Goal: Task Accomplishment & Management: Complete application form

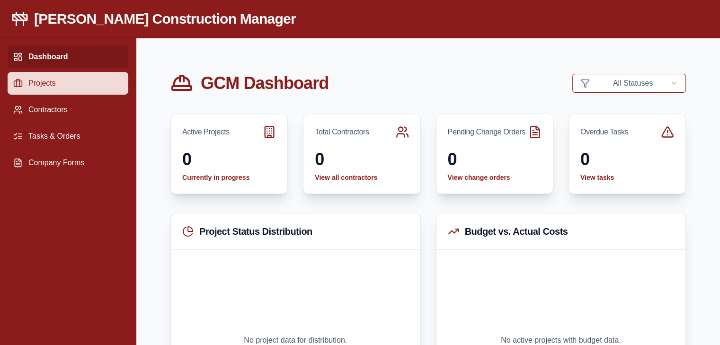
click at [53, 83] on link "Projects" at bounding box center [68, 83] width 121 height 23
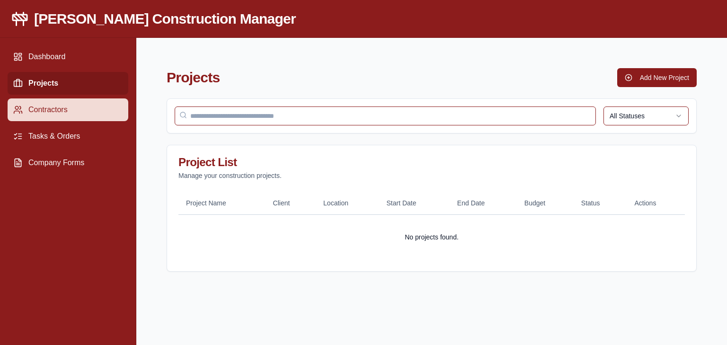
click at [55, 104] on link "Contractors" at bounding box center [68, 109] width 121 height 23
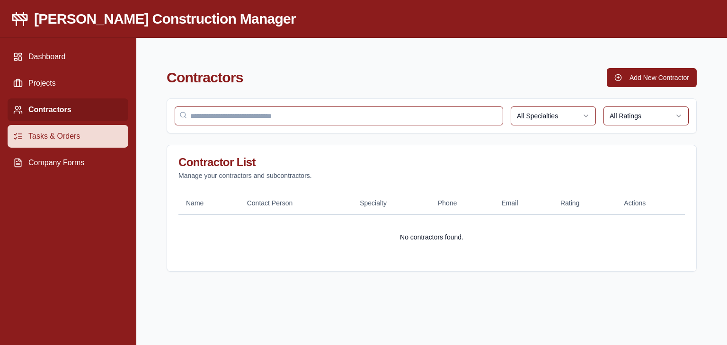
click at [59, 133] on link "Tasks & Orders" at bounding box center [68, 136] width 121 height 23
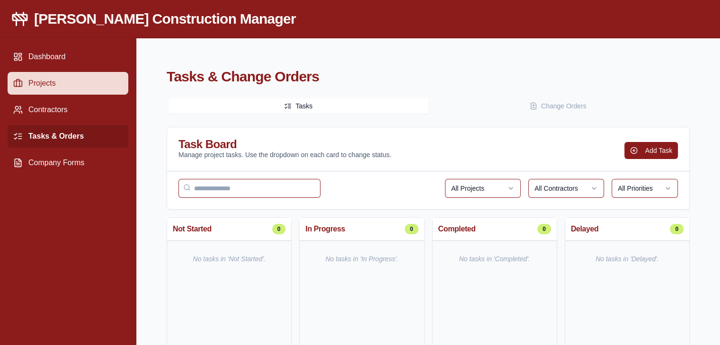
click at [52, 89] on link "Projects" at bounding box center [68, 83] width 121 height 23
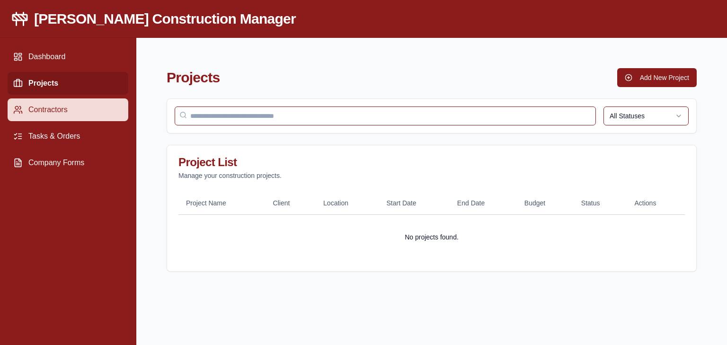
click at [59, 116] on link "Contractors" at bounding box center [68, 109] width 121 height 23
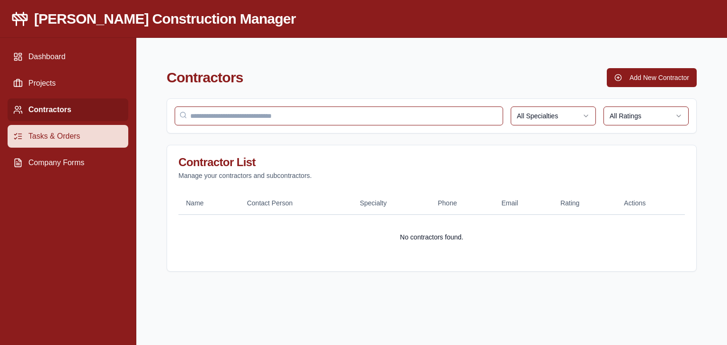
click at [64, 134] on link "Tasks & Orders" at bounding box center [68, 136] width 121 height 23
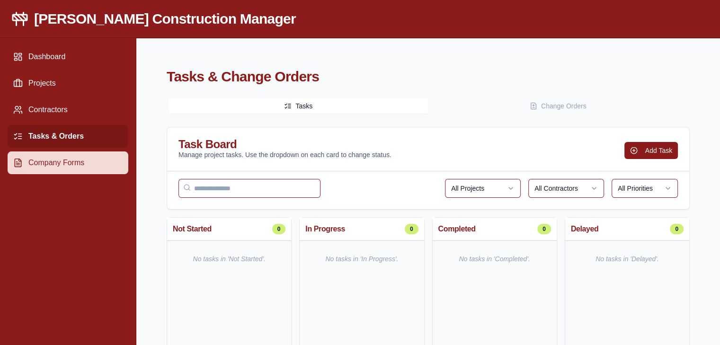
click at [70, 161] on link "Company Forms" at bounding box center [68, 162] width 121 height 23
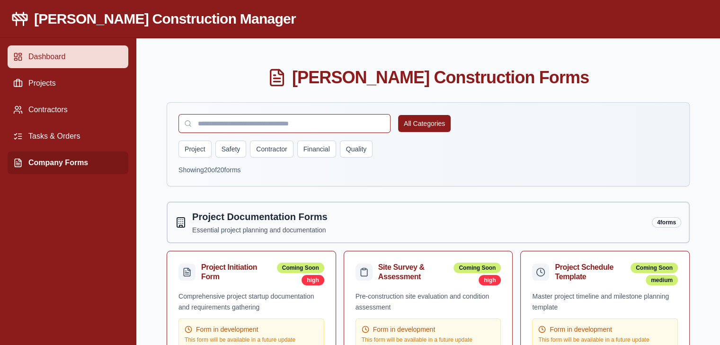
click at [57, 57] on link "Dashboard" at bounding box center [68, 56] width 121 height 23
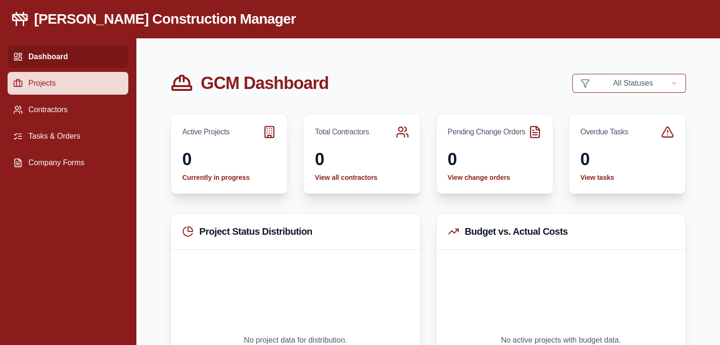
click at [29, 86] on link "Projects" at bounding box center [68, 83] width 121 height 23
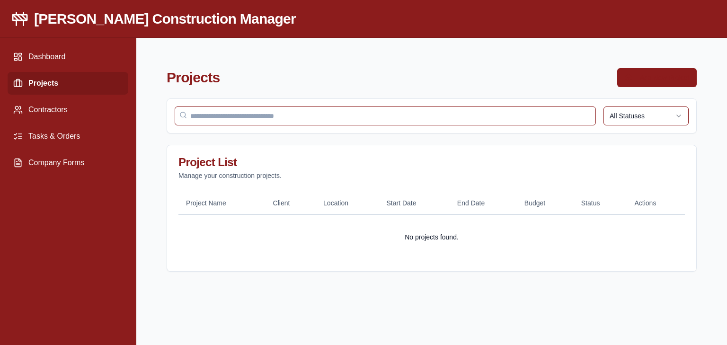
click at [654, 80] on button "Add New Project" at bounding box center [657, 77] width 80 height 19
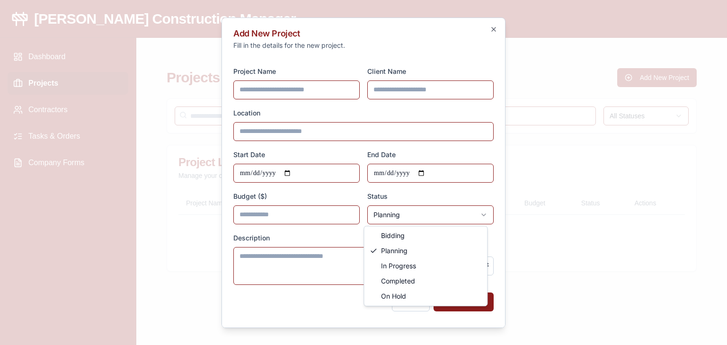
click at [408, 218] on body "**********" at bounding box center [363, 172] width 727 height 345
click at [407, 217] on body "**********" at bounding box center [363, 172] width 727 height 345
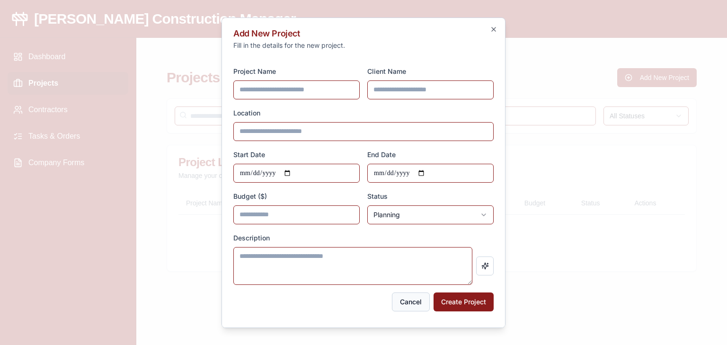
click at [395, 304] on button "Cancel" at bounding box center [411, 301] width 38 height 19
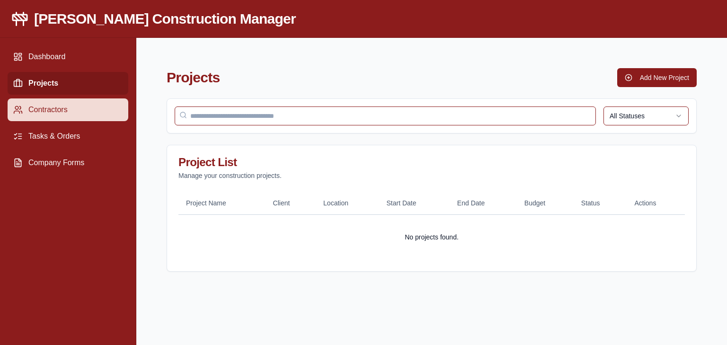
click at [107, 113] on link "Contractors" at bounding box center [68, 109] width 121 height 23
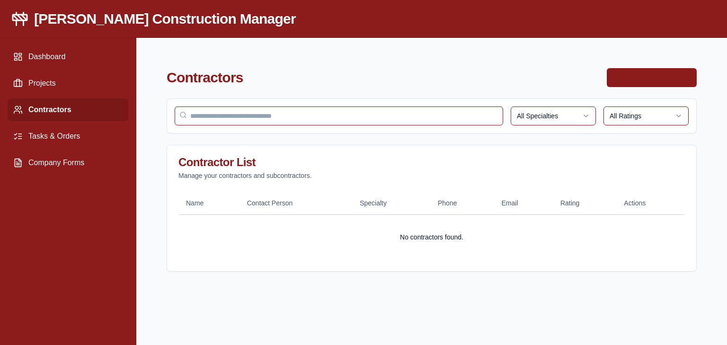
click at [667, 73] on button "Add New Contractor" at bounding box center [652, 77] width 90 height 19
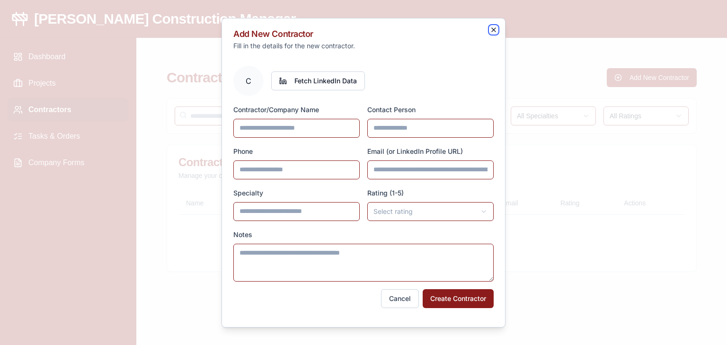
click at [494, 29] on icon "button" at bounding box center [494, 30] width 8 height 8
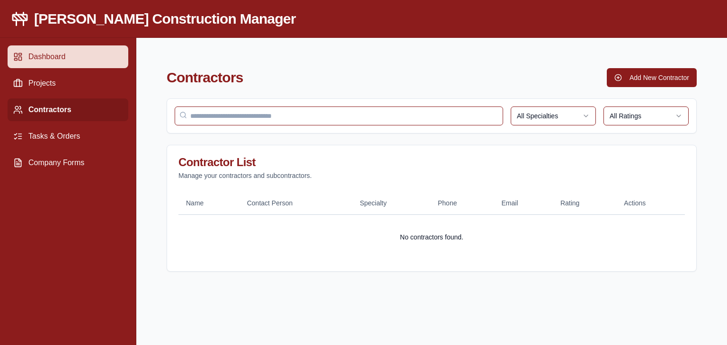
click at [44, 50] on link "Dashboard" at bounding box center [68, 56] width 121 height 23
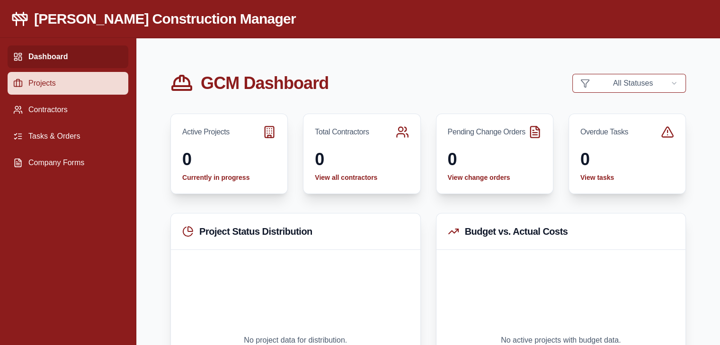
click at [71, 85] on link "Projects" at bounding box center [68, 83] width 121 height 23
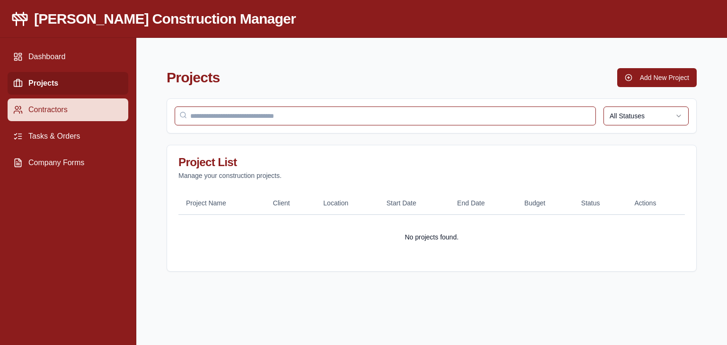
click at [65, 108] on link "Contractors" at bounding box center [68, 109] width 121 height 23
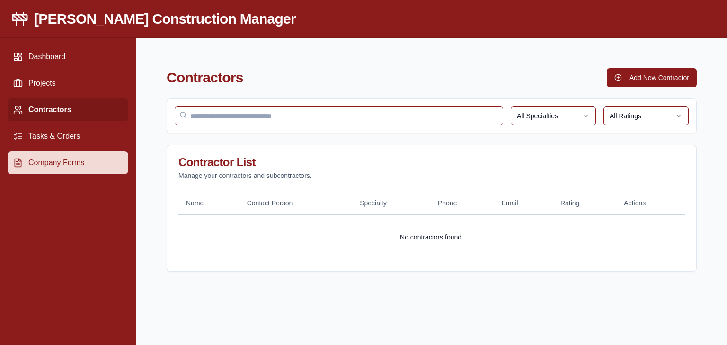
click at [62, 163] on link "Company Forms" at bounding box center [68, 162] width 121 height 23
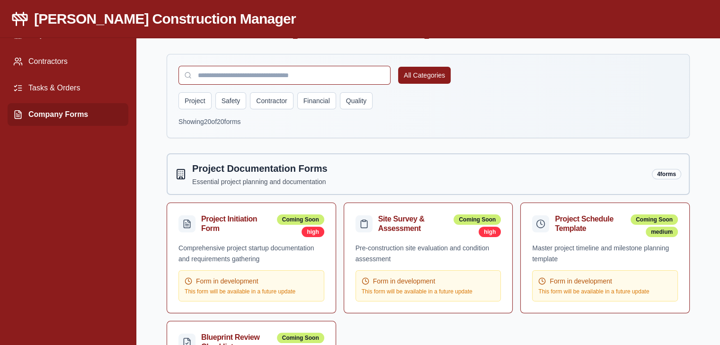
scroll to position [95, 0]
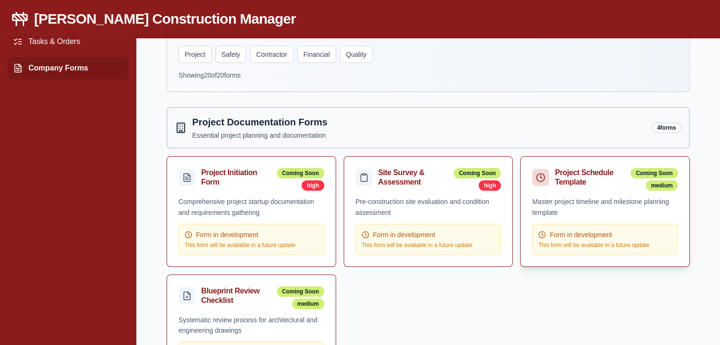
click at [582, 178] on div "Project Schedule Template" at bounding box center [591, 177] width 72 height 19
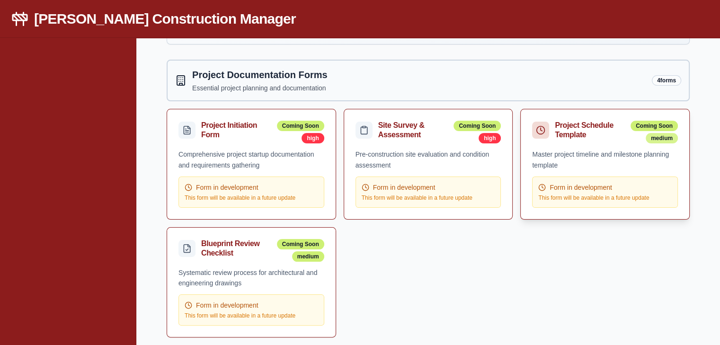
click at [662, 138] on div "medium" at bounding box center [662, 138] width 32 height 10
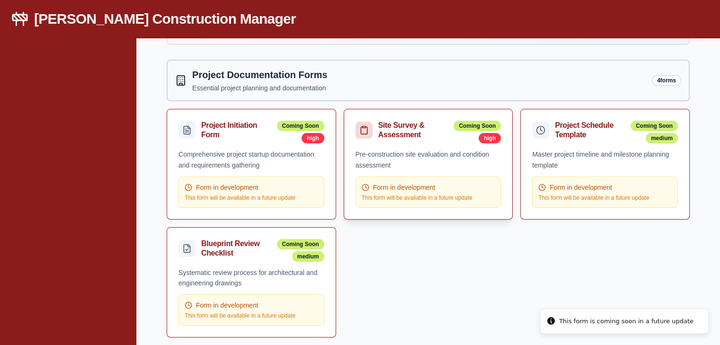
click at [408, 134] on div "Site Survey & Assessment" at bounding box center [414, 130] width 72 height 19
click at [242, 143] on div "Project Initiation Form Coming Soon high" at bounding box center [251, 129] width 169 height 40
click at [250, 249] on div "Blueprint Review Checklist" at bounding box center [237, 248] width 72 height 19
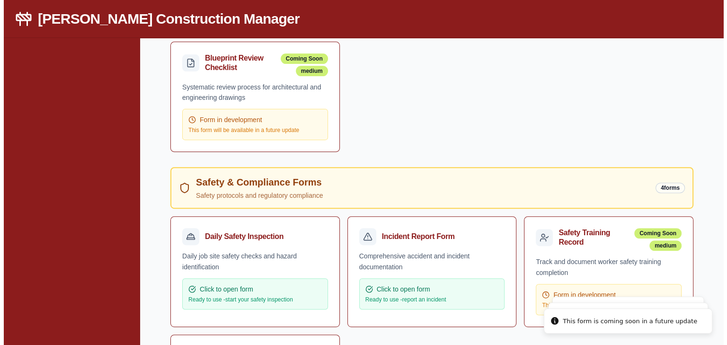
scroll to position [379, 0]
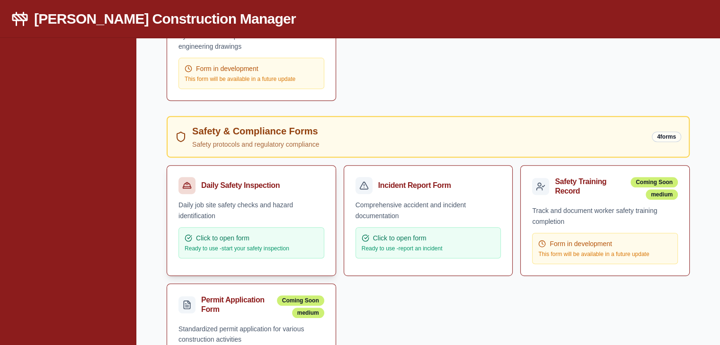
click at [260, 236] on div "Click to open form" at bounding box center [251, 237] width 133 height 9
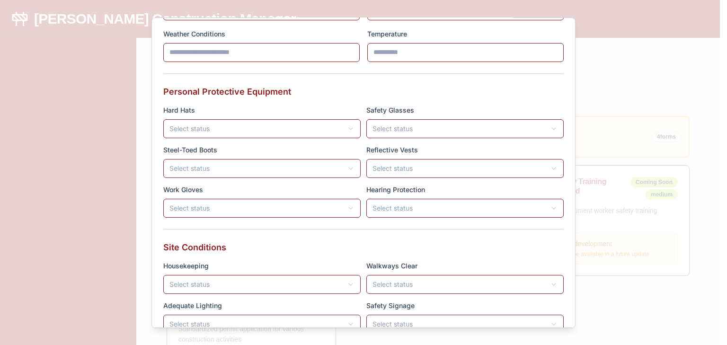
scroll to position [142, 0]
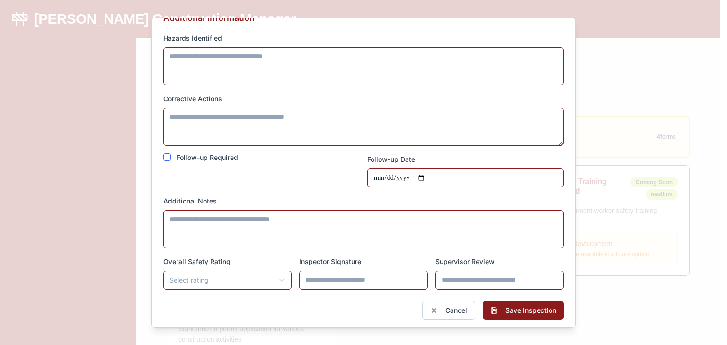
scroll to position [993, 0]
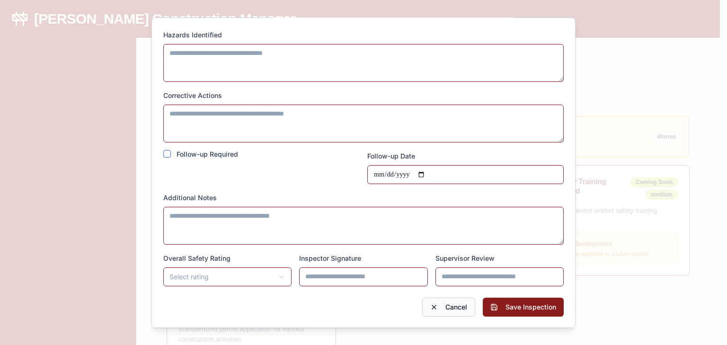
click at [450, 305] on button "Cancel" at bounding box center [448, 306] width 53 height 19
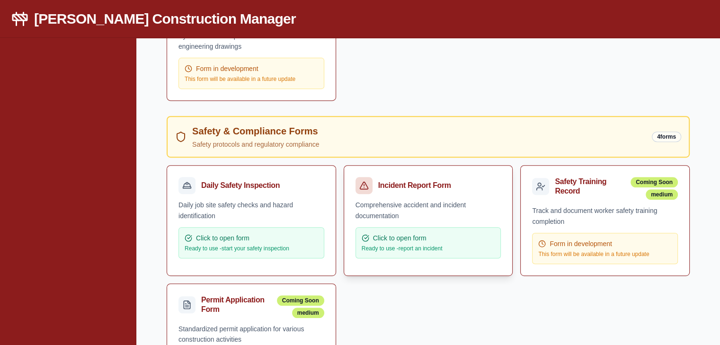
click at [373, 190] on div "Incident Report Form" at bounding box center [427, 185] width 142 height 17
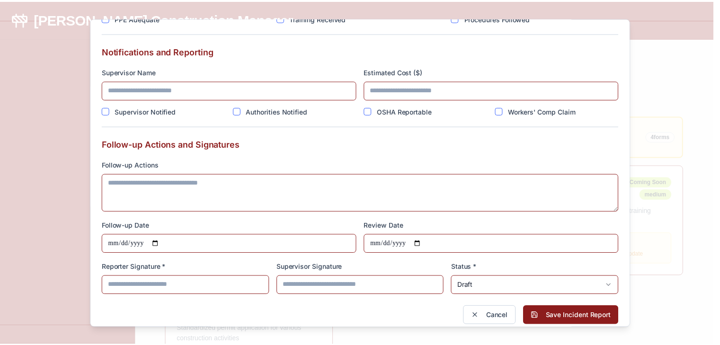
scroll to position [1034, 0]
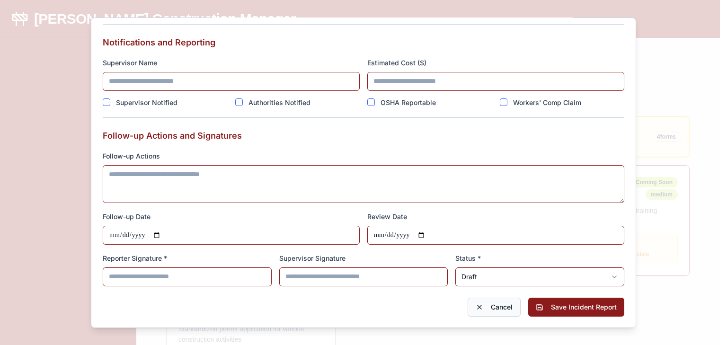
click at [497, 307] on button "Cancel" at bounding box center [494, 306] width 53 height 19
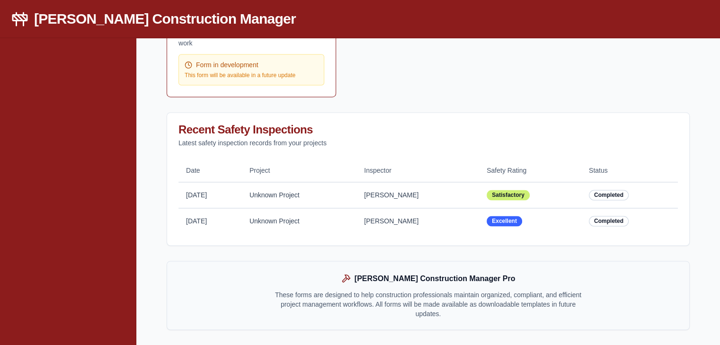
scroll to position [1550, 0]
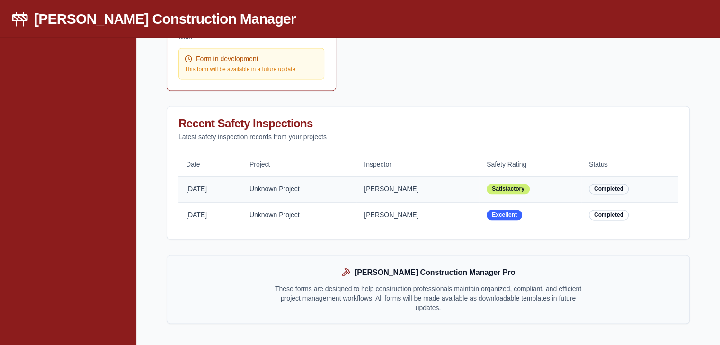
click at [599, 184] on div "Completed" at bounding box center [609, 189] width 40 height 10
click at [551, 176] on td "Satisfactory" at bounding box center [530, 189] width 102 height 26
click at [490, 206] on td "Excellent" at bounding box center [530, 215] width 102 height 26
click at [458, 212] on td "[PERSON_NAME]" at bounding box center [417, 215] width 123 height 26
click at [457, 212] on td "[PERSON_NAME]" at bounding box center [417, 215] width 123 height 26
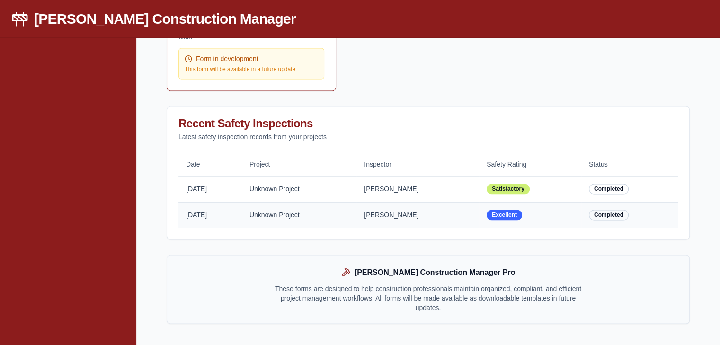
click at [603, 210] on div "Completed" at bounding box center [609, 215] width 40 height 10
click at [306, 203] on td "Unknown Project" at bounding box center [299, 215] width 115 height 26
click at [498, 210] on div "Excellent" at bounding box center [505, 215] width 36 height 10
click at [511, 184] on div "Satisfactory" at bounding box center [508, 189] width 43 height 10
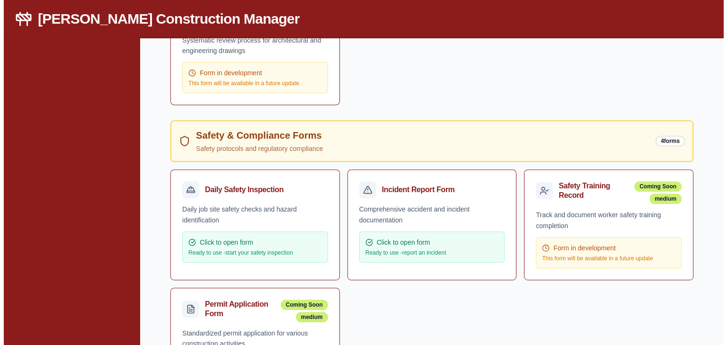
scroll to position [366, 0]
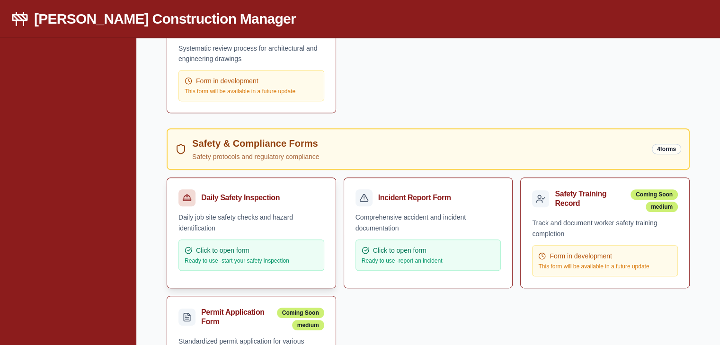
click at [244, 240] on div "Click to open form Ready to use - start your safety inspection" at bounding box center [251, 255] width 146 height 31
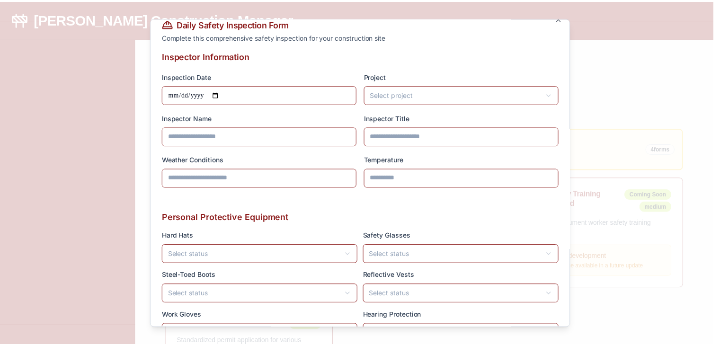
scroll to position [0, 0]
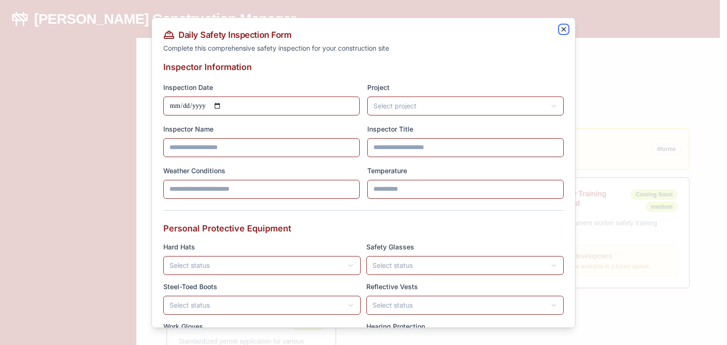
click at [560, 27] on icon "button" at bounding box center [564, 29] width 8 height 8
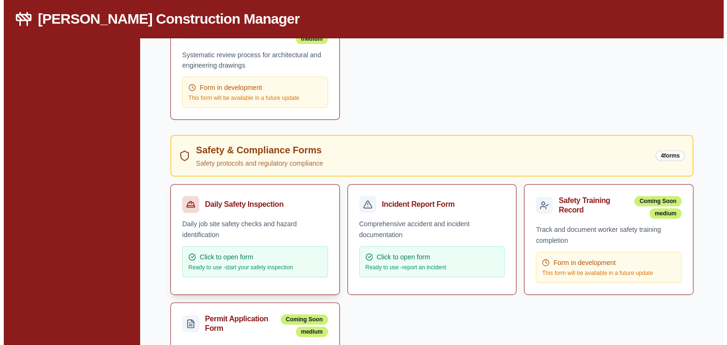
scroll to position [379, 0]
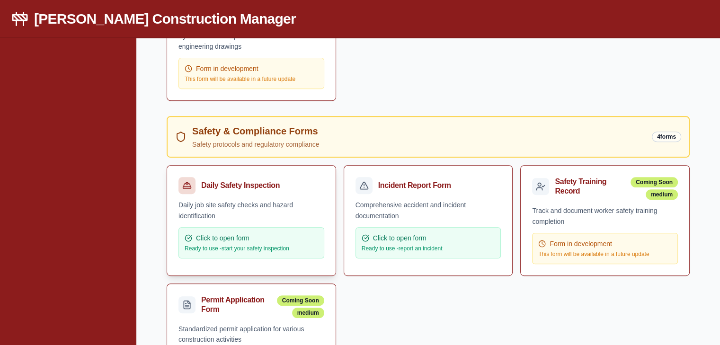
click at [254, 202] on div "Daily job site safety checks and hazard identification" at bounding box center [251, 211] width 146 height 22
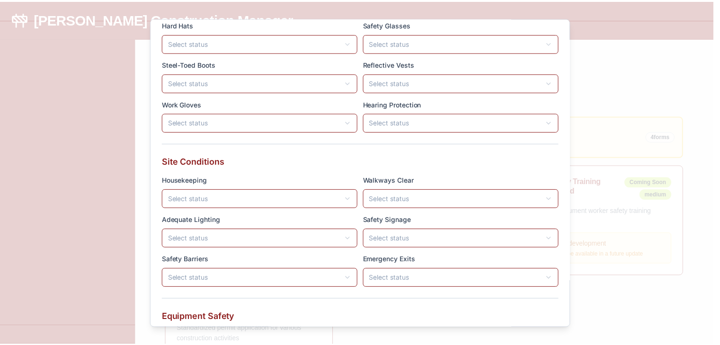
scroll to position [237, 0]
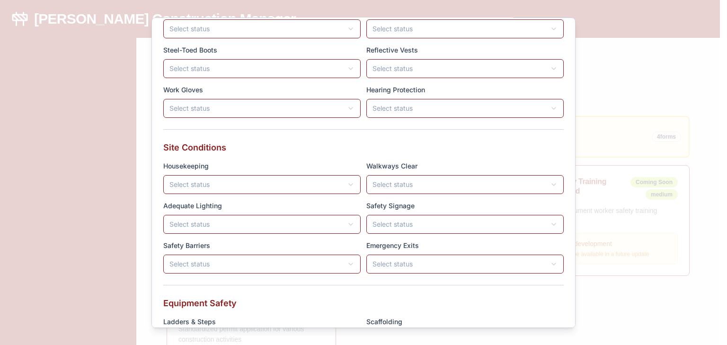
click at [618, 66] on div at bounding box center [363, 172] width 727 height 345
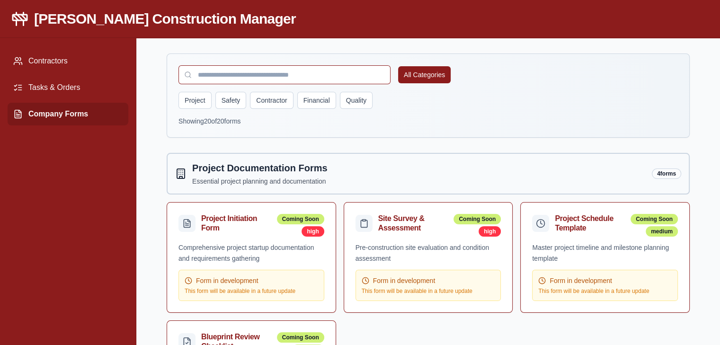
scroll to position [0, 0]
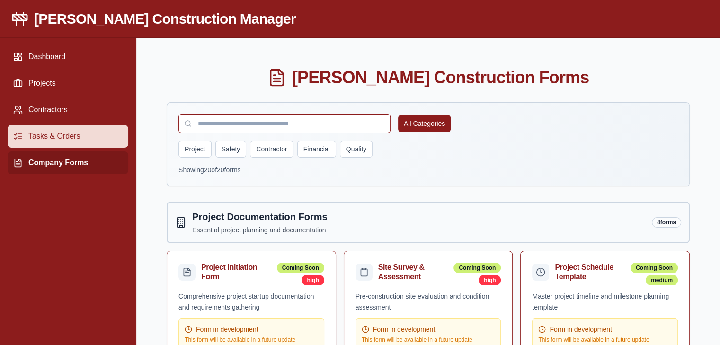
click at [66, 137] on link "Tasks & Orders" at bounding box center [68, 136] width 121 height 23
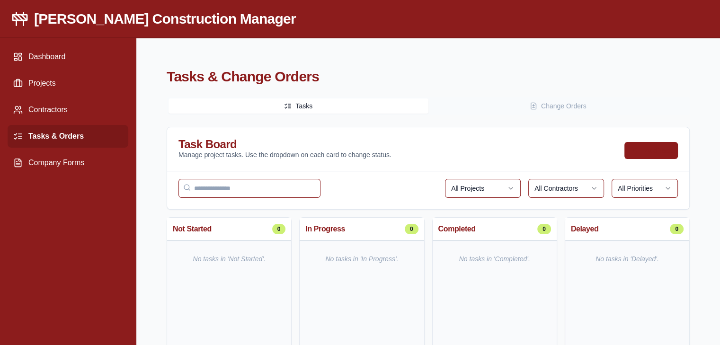
click at [637, 151] on button "Add Task" at bounding box center [650, 150] width 53 height 17
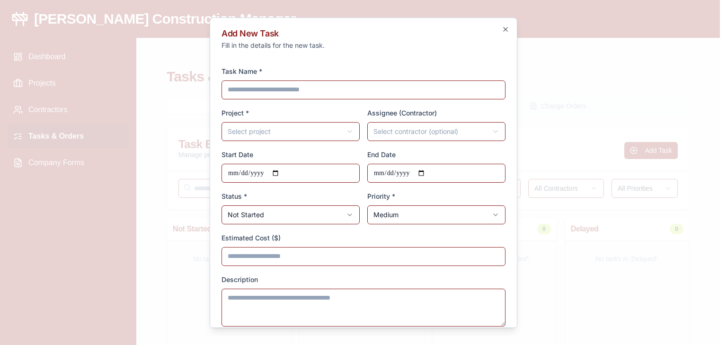
click at [462, 135] on body "**********" at bounding box center [360, 195] width 720 height 390
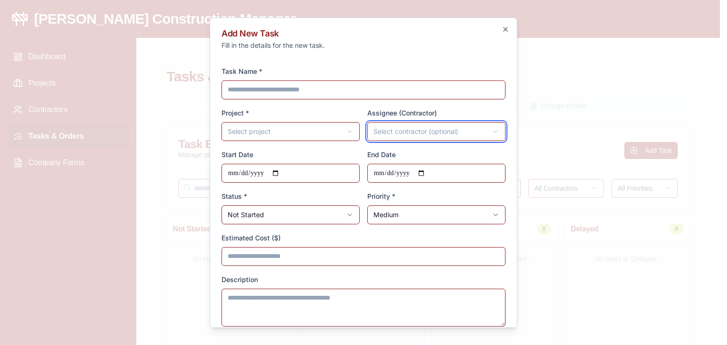
click at [478, 134] on body "**********" at bounding box center [360, 195] width 720 height 390
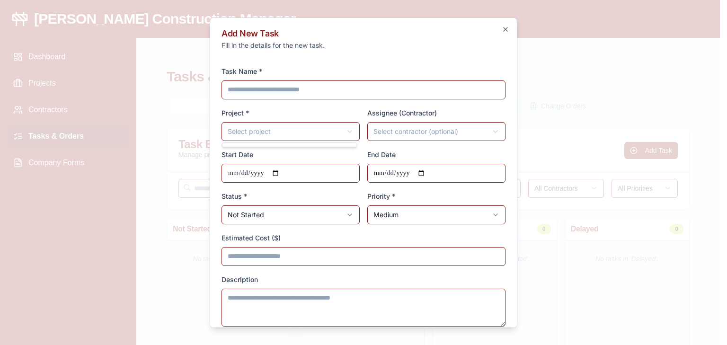
click at [350, 133] on body "**********" at bounding box center [360, 195] width 720 height 390
click at [349, 137] on body "**********" at bounding box center [360, 195] width 720 height 390
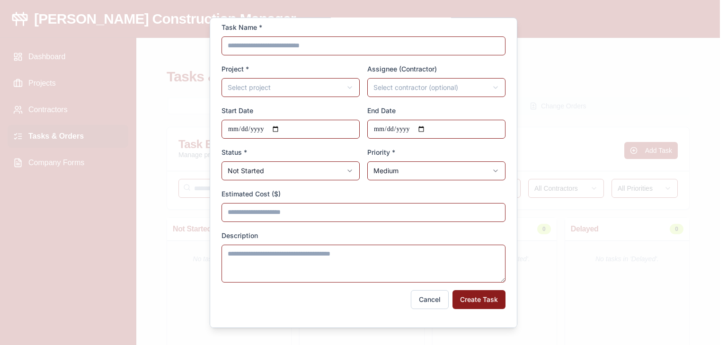
click at [338, 172] on body "**********" at bounding box center [360, 195] width 720 height 390
click at [342, 174] on body "**********" at bounding box center [360, 195] width 720 height 390
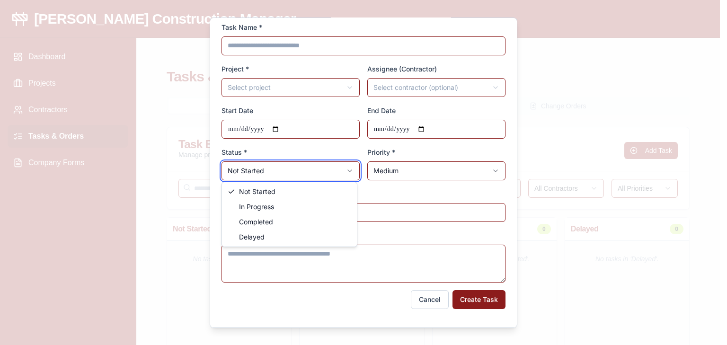
click at [345, 174] on body "**********" at bounding box center [360, 195] width 720 height 390
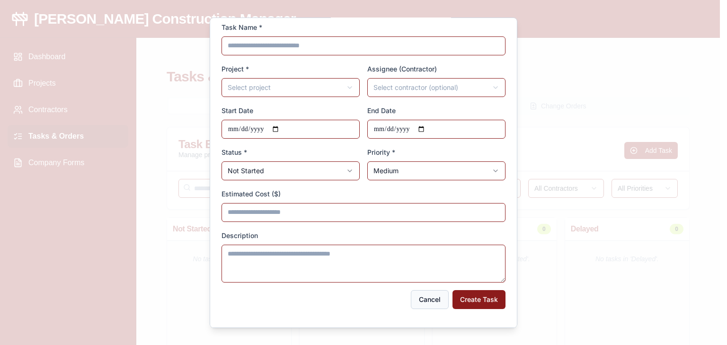
click at [432, 296] on button "Cancel" at bounding box center [430, 299] width 38 height 19
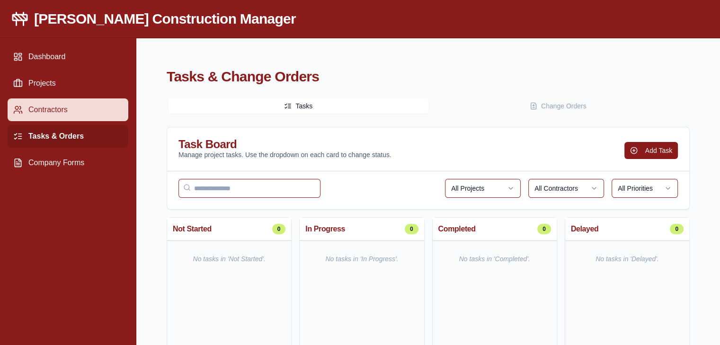
click at [80, 112] on link "Contractors" at bounding box center [68, 109] width 121 height 23
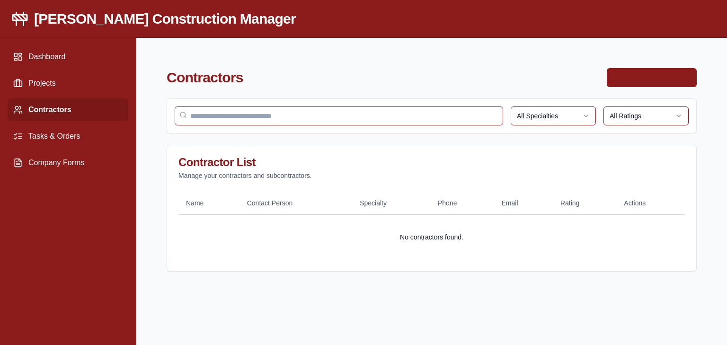
click at [652, 80] on button "Add New Contractor" at bounding box center [652, 77] width 90 height 19
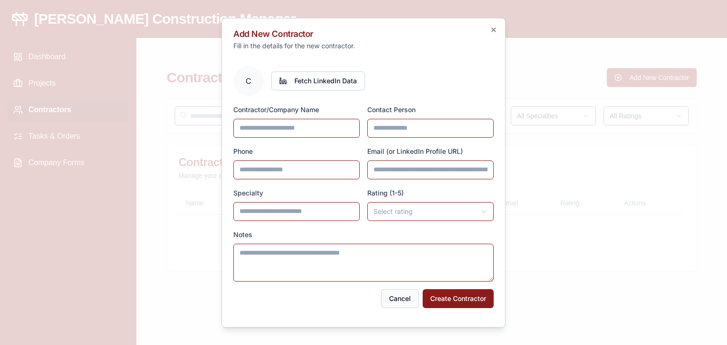
click at [409, 299] on button "Cancel" at bounding box center [400, 298] width 38 height 19
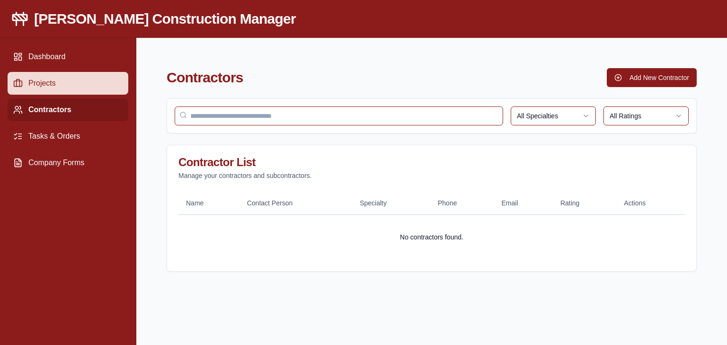
click at [52, 79] on link "Projects" at bounding box center [68, 83] width 121 height 23
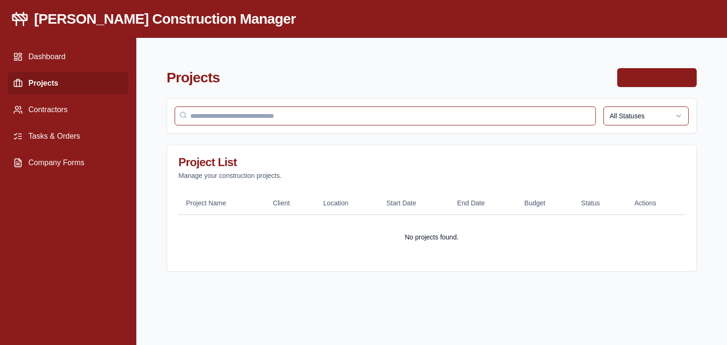
click at [671, 73] on button "Add New Project" at bounding box center [657, 77] width 80 height 19
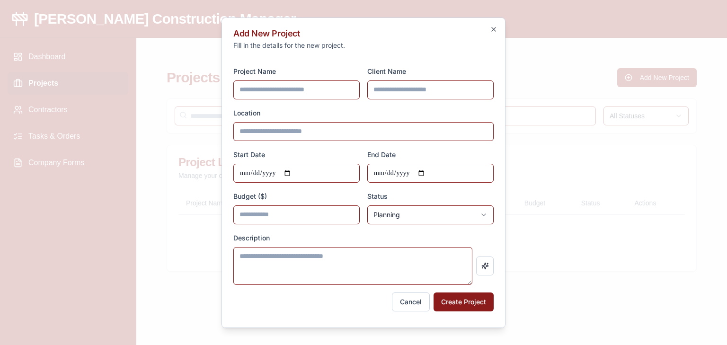
click at [433, 219] on body "**********" at bounding box center [363, 172] width 727 height 345
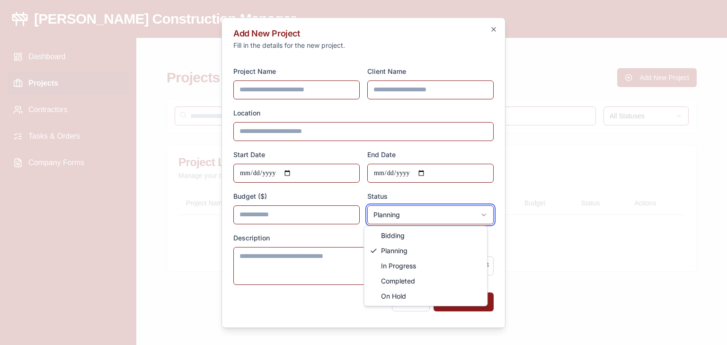
click at [433, 219] on body "**********" at bounding box center [363, 172] width 727 height 345
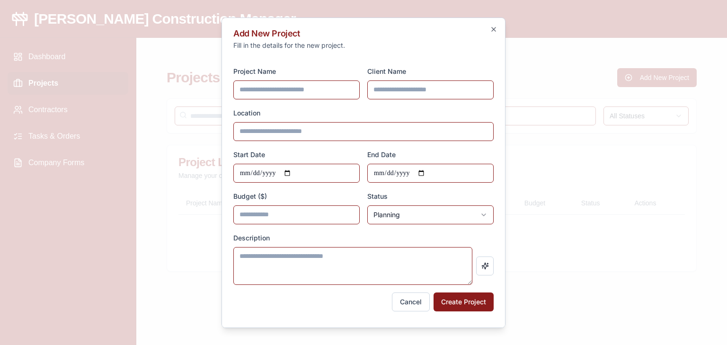
click at [433, 219] on body "**********" at bounding box center [363, 172] width 727 height 345
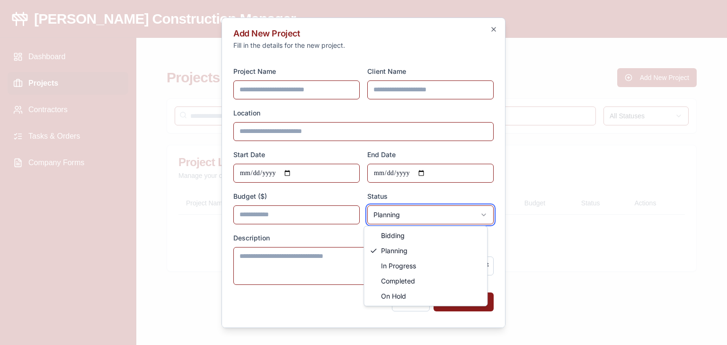
click at [435, 215] on body "**********" at bounding box center [363, 172] width 727 height 345
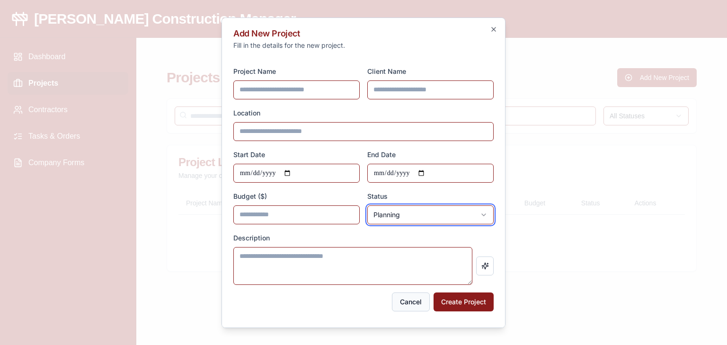
click at [410, 300] on button "Cancel" at bounding box center [411, 301] width 38 height 19
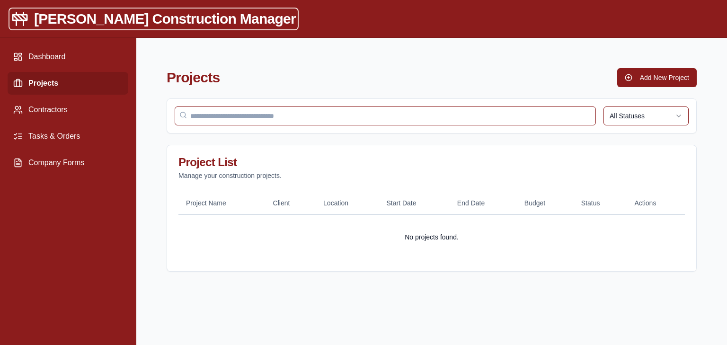
click at [226, 23] on h1 "[PERSON_NAME] Construction Manager" at bounding box center [165, 18] width 262 height 17
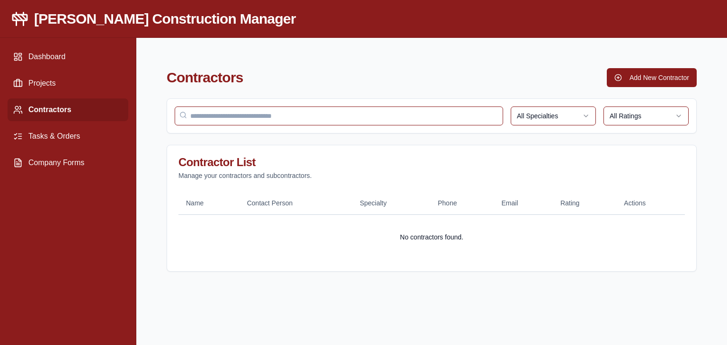
drag, startPoint x: 384, startPoint y: 56, endPoint x: 391, endPoint y: 59, distance: 7.6
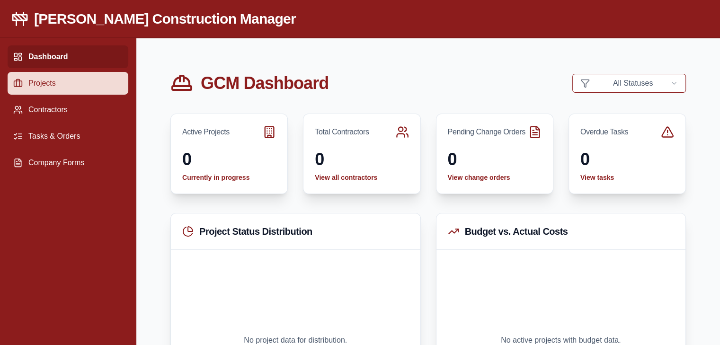
click at [62, 86] on link "Projects" at bounding box center [68, 83] width 121 height 23
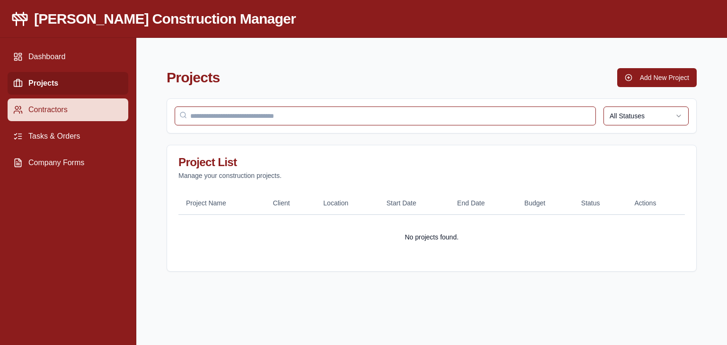
click at [78, 116] on link "Contractors" at bounding box center [68, 109] width 121 height 23
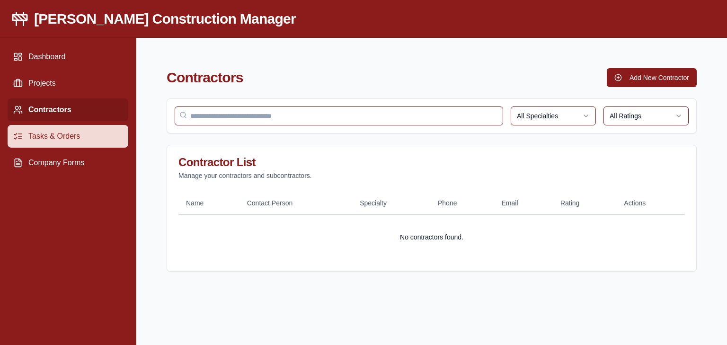
click at [82, 134] on link "Tasks & Orders" at bounding box center [68, 136] width 121 height 23
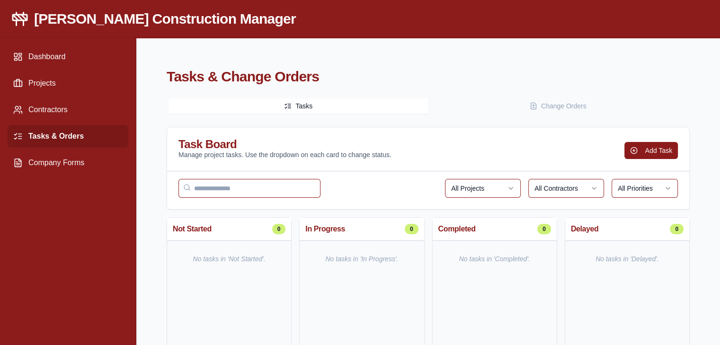
drag, startPoint x: 347, startPoint y: 70, endPoint x: 376, endPoint y: 68, distance: 29.4
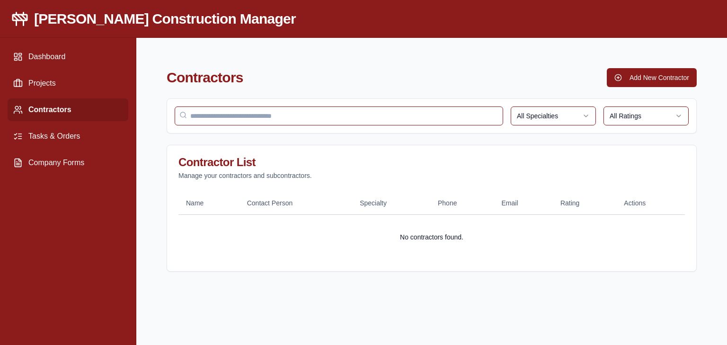
drag, startPoint x: 415, startPoint y: 68, endPoint x: 410, endPoint y: 62, distance: 7.1
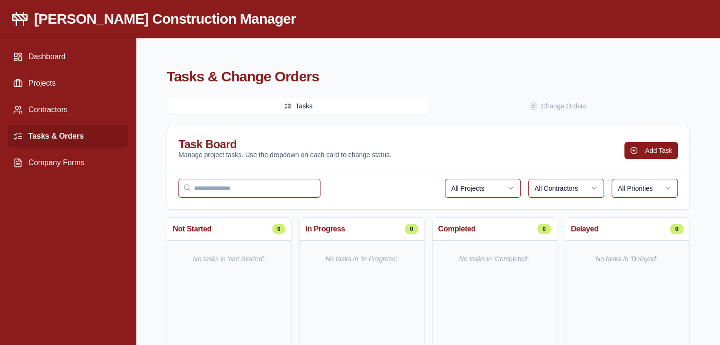
drag, startPoint x: 413, startPoint y: 66, endPoint x: 406, endPoint y: 75, distance: 11.2
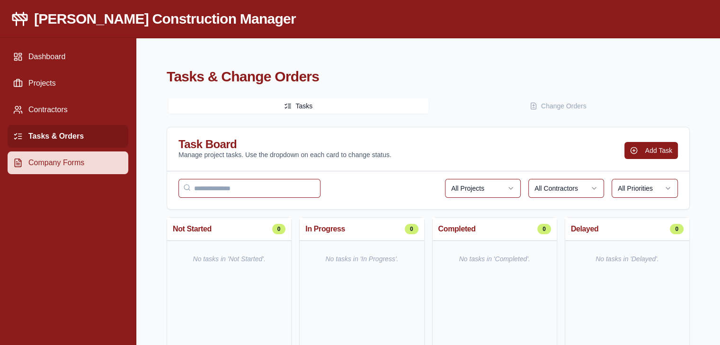
click at [82, 161] on link "Company Forms" at bounding box center [68, 162] width 121 height 23
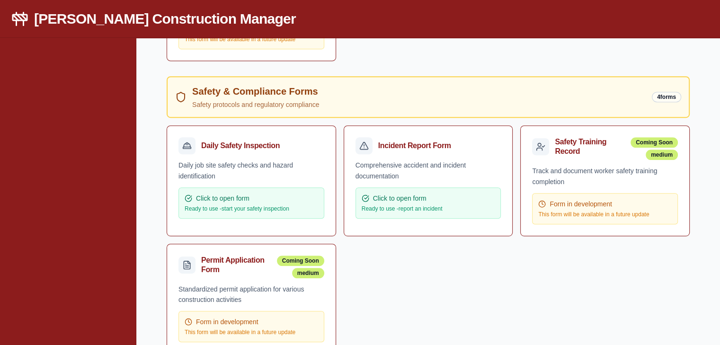
scroll to position [426, 0]
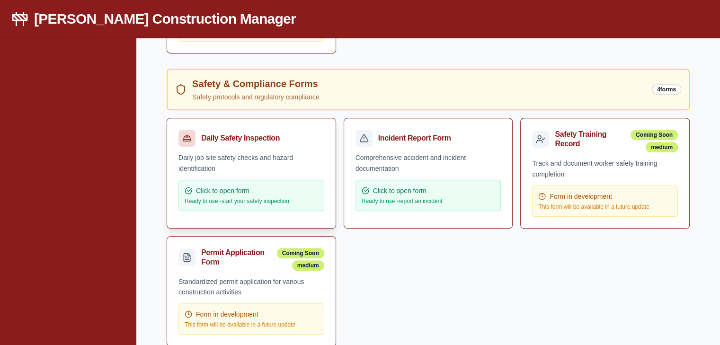
click at [266, 186] on div "Click to open form" at bounding box center [251, 190] width 133 height 9
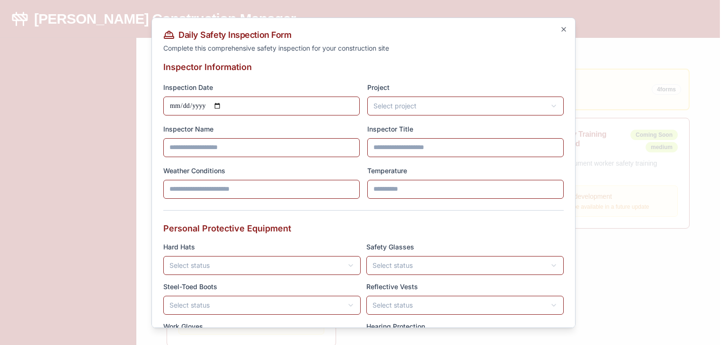
click at [560, 29] on icon "button" at bounding box center [564, 29] width 8 height 8
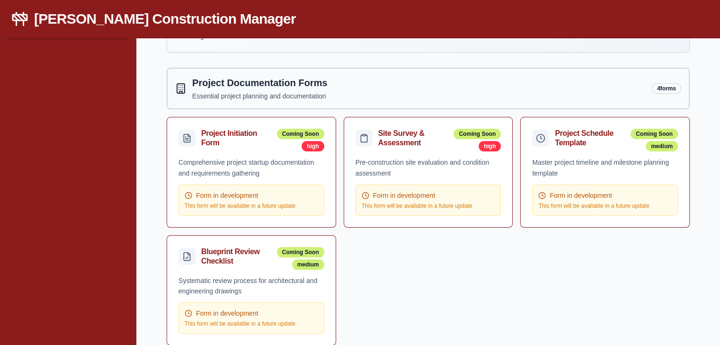
scroll to position [0, 0]
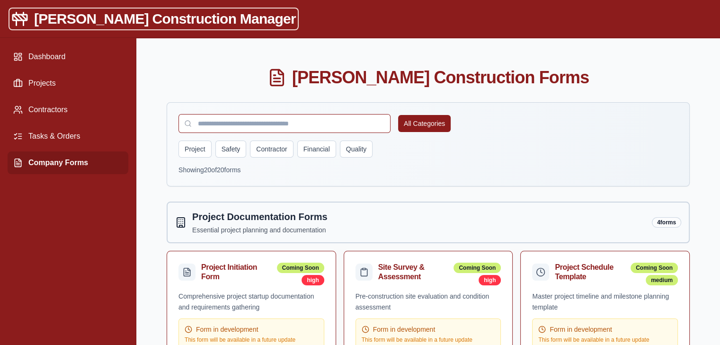
click at [132, 17] on h1 "[PERSON_NAME] Construction Manager" at bounding box center [165, 18] width 262 height 17
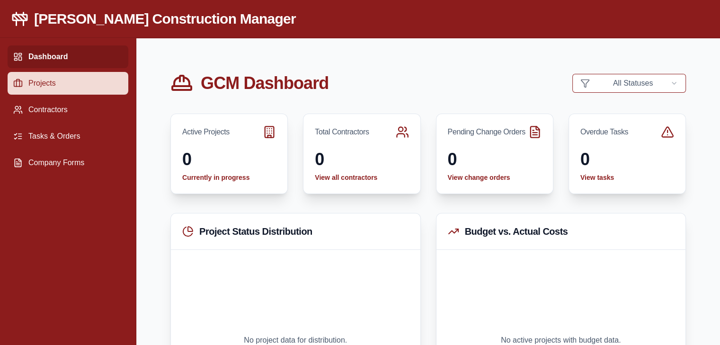
click at [50, 86] on link "Projects" at bounding box center [68, 83] width 121 height 23
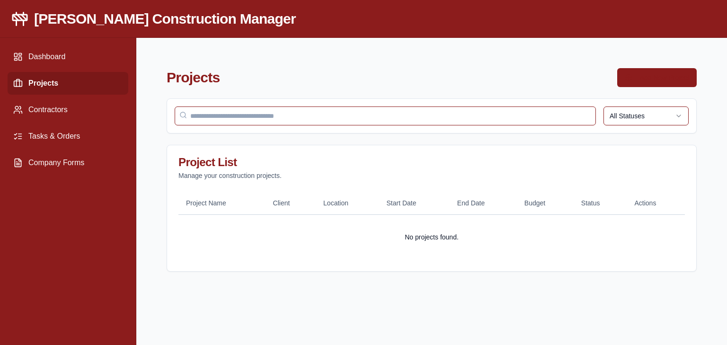
click at [685, 76] on button "Add New Project" at bounding box center [657, 77] width 80 height 19
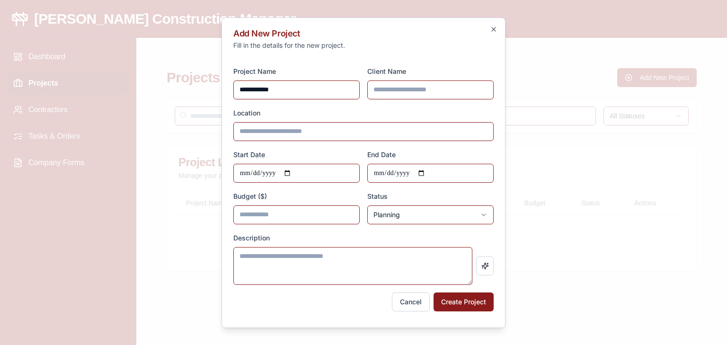
type input "**********"
click at [426, 170] on input "End Date" at bounding box center [430, 172] width 126 height 19
type input "**********"
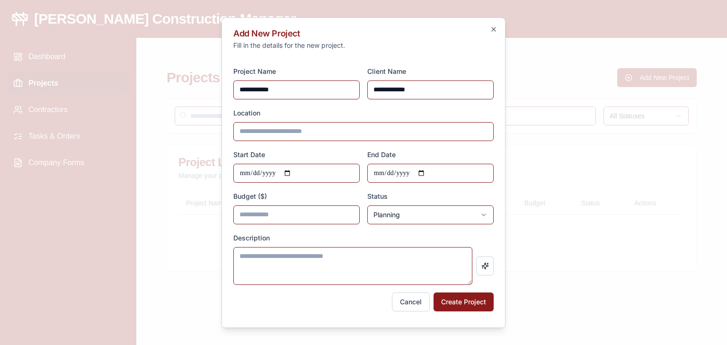
click at [305, 216] on input "*" at bounding box center [296, 214] width 126 height 19
drag, startPoint x: 305, startPoint y: 216, endPoint x: 231, endPoint y: 220, distance: 74.0
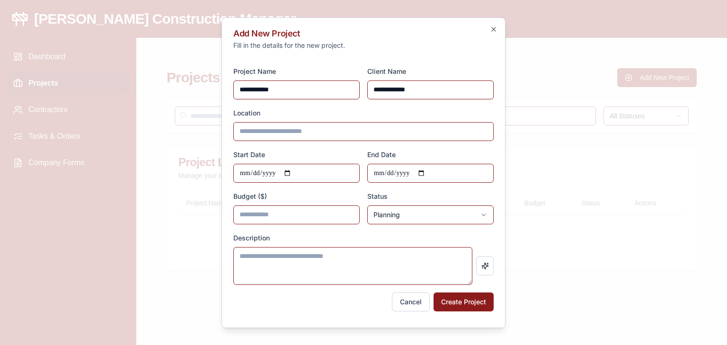
click at [231, 220] on div "**********" at bounding box center [364, 172] width 284 height 311
type input "******"
click at [475, 216] on body "**********" at bounding box center [363, 172] width 727 height 345
click at [473, 302] on button "Create Project" at bounding box center [464, 301] width 60 height 19
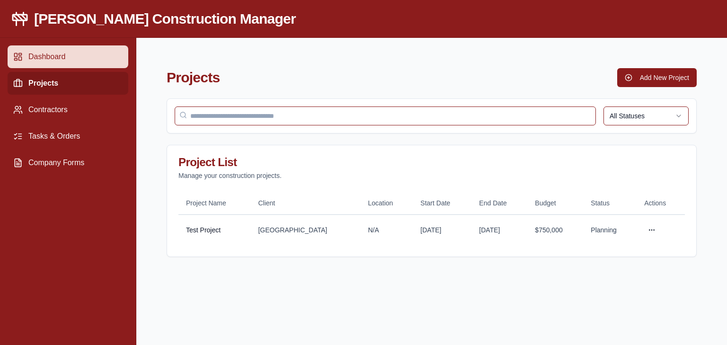
click at [40, 63] on link "Dashboard" at bounding box center [68, 56] width 121 height 23
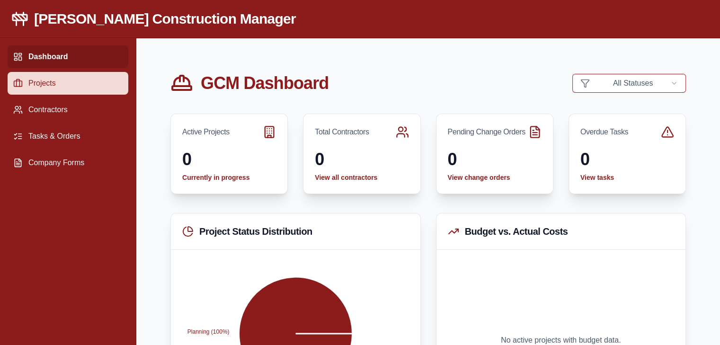
click at [50, 86] on link "Projects" at bounding box center [68, 83] width 121 height 23
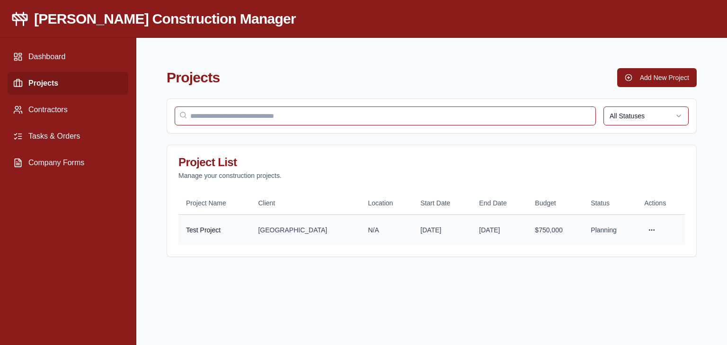
click at [652, 227] on html "Gladen Construction Manager Dashboard Projects Contractors Tasks & Orders Compa…" at bounding box center [363, 172] width 727 height 345
click at [620, 267] on div "View Details" at bounding box center [628, 264] width 56 height 15
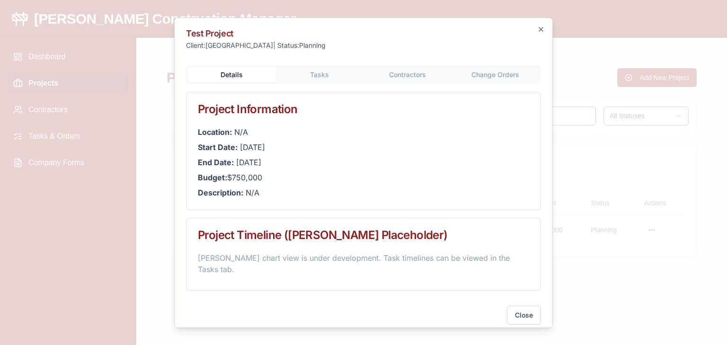
click at [318, 73] on body "Gladen Construction Manager Dashboard Projects Contractors Tasks & Orders Compa…" at bounding box center [363, 172] width 727 height 345
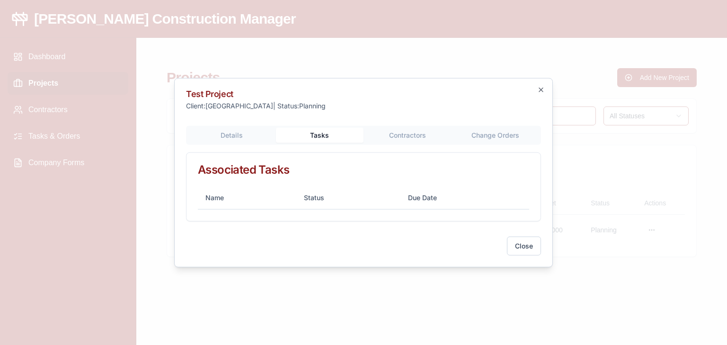
click at [403, 138] on button "Contractors" at bounding box center [408, 134] width 88 height 15
click at [500, 138] on button "Change Orders" at bounding box center [496, 134] width 88 height 15
click at [231, 136] on div "Details Tasks Contractors Change Orders Associated Change Orders Name Status Co…" at bounding box center [363, 173] width 355 height 96
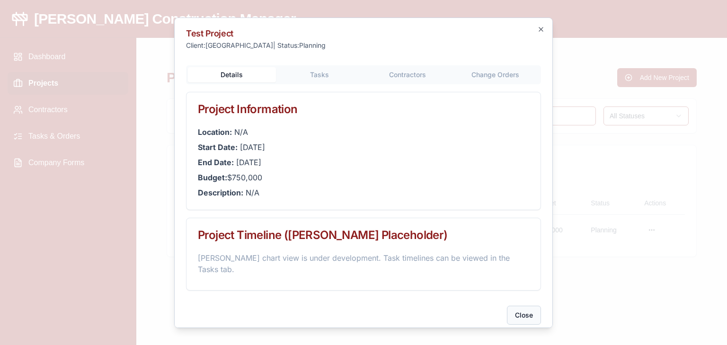
click at [528, 306] on button "Close" at bounding box center [524, 314] width 34 height 19
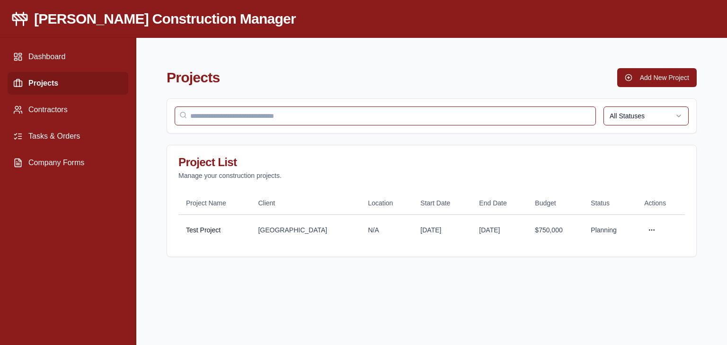
click at [72, 85] on link "Projects" at bounding box center [68, 83] width 121 height 23
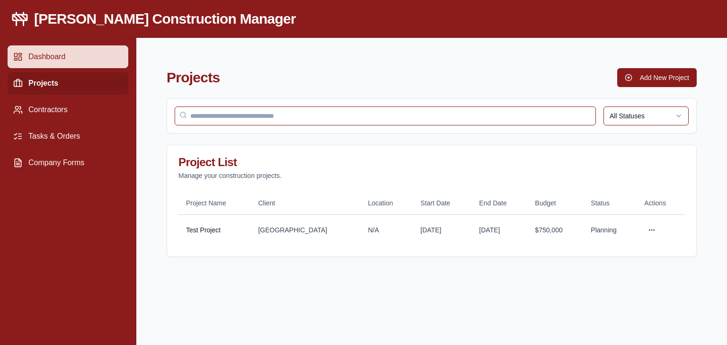
click at [72, 64] on link "Dashboard" at bounding box center [68, 56] width 121 height 23
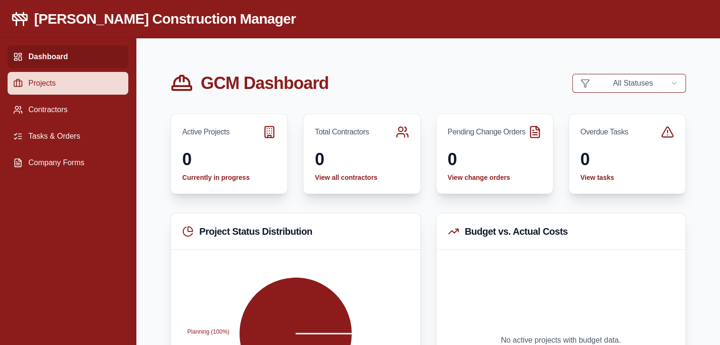
click at [41, 80] on link "Projects" at bounding box center [68, 83] width 121 height 23
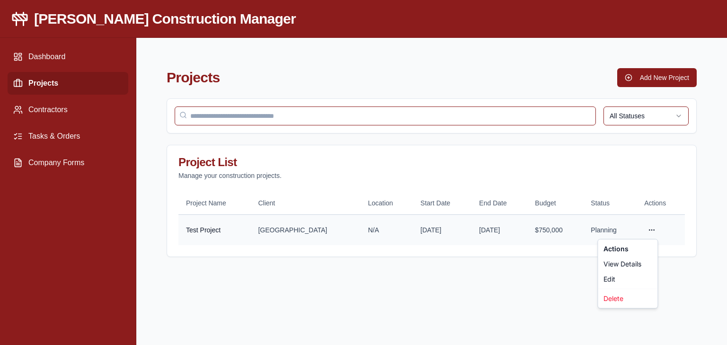
click at [649, 233] on html "Gladen Construction Manager Dashboard Projects Contractors Tasks & Orders Compa…" at bounding box center [363, 172] width 727 height 345
click at [621, 273] on div "Edit" at bounding box center [628, 279] width 56 height 15
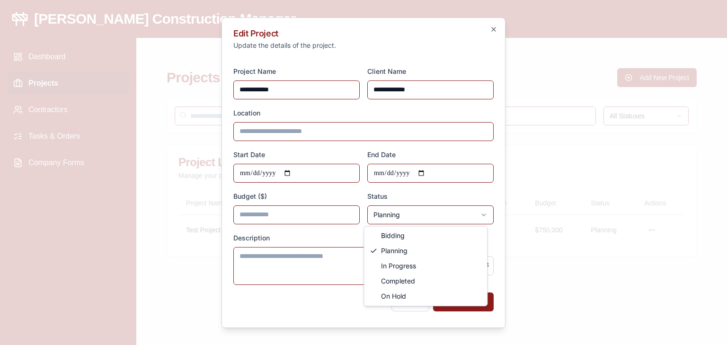
click at [402, 215] on body "**********" at bounding box center [363, 172] width 727 height 345
select select "**********"
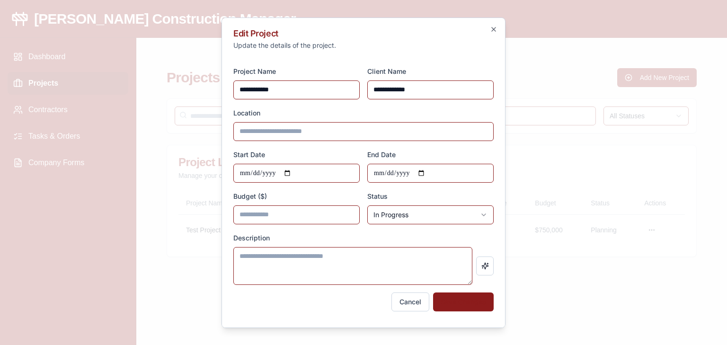
click at [447, 298] on button "Save Changes" at bounding box center [463, 301] width 61 height 19
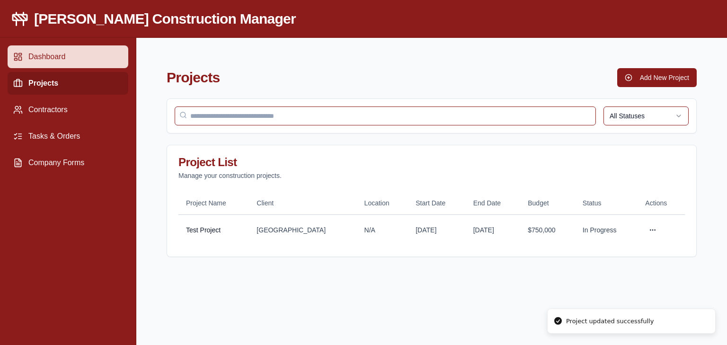
click at [41, 58] on link "Dashboard" at bounding box center [68, 56] width 121 height 23
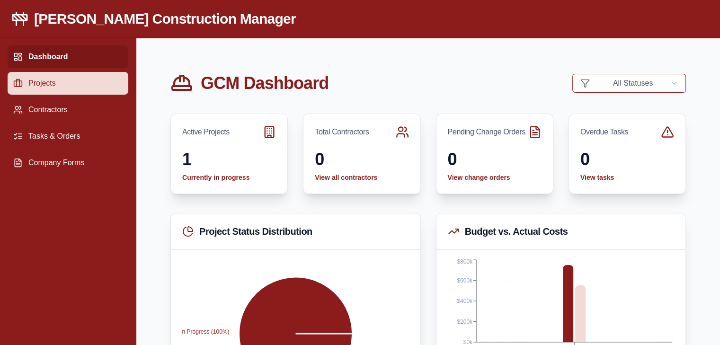
click at [57, 84] on link "Projects" at bounding box center [68, 83] width 121 height 23
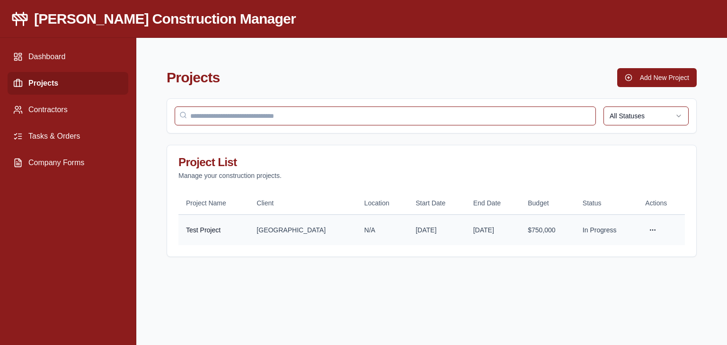
click at [651, 231] on html "Gladen Construction Manager Dashboard Projects Contractors Tasks & Orders Compa…" at bounding box center [363, 172] width 727 height 345
click at [638, 267] on div "View Details" at bounding box center [629, 264] width 56 height 15
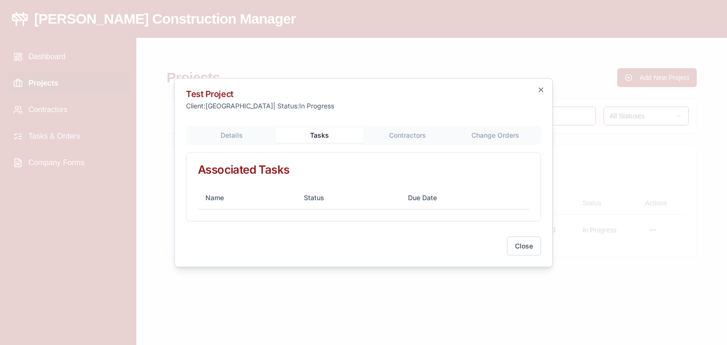
click at [308, 74] on body "Gladen Construction Manager Dashboard Projects Contractors Tasks & Orders Compa…" at bounding box center [363, 172] width 727 height 345
drag, startPoint x: 428, startPoint y: 134, endPoint x: 436, endPoint y: 134, distance: 7.1
click at [428, 134] on button "Contractors" at bounding box center [408, 134] width 88 height 15
click at [485, 137] on button "Change Orders" at bounding box center [496, 134] width 88 height 15
click at [222, 141] on div "Details Tasks Contractors Change Orders Associated Change Orders Name Status Co…" at bounding box center [363, 173] width 355 height 96
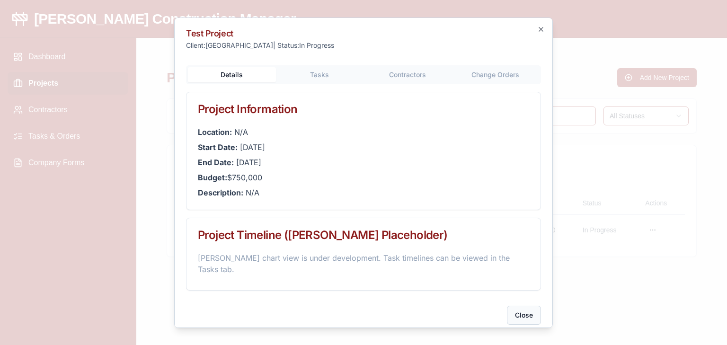
click at [532, 305] on button "Close" at bounding box center [524, 314] width 34 height 19
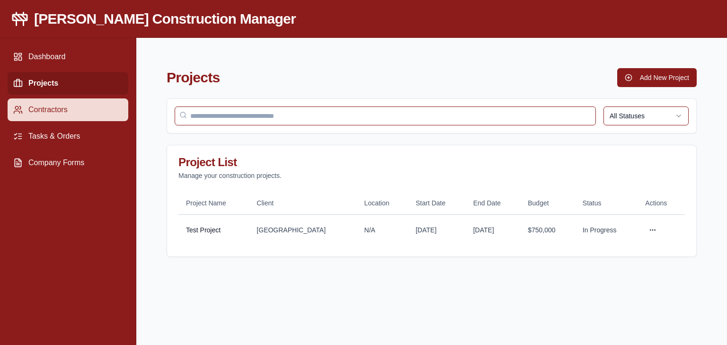
click at [54, 107] on link "Contractors" at bounding box center [68, 109] width 121 height 23
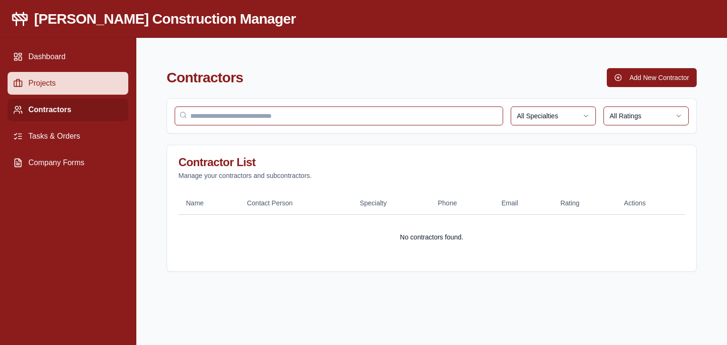
click at [57, 83] on link "Projects" at bounding box center [68, 83] width 121 height 23
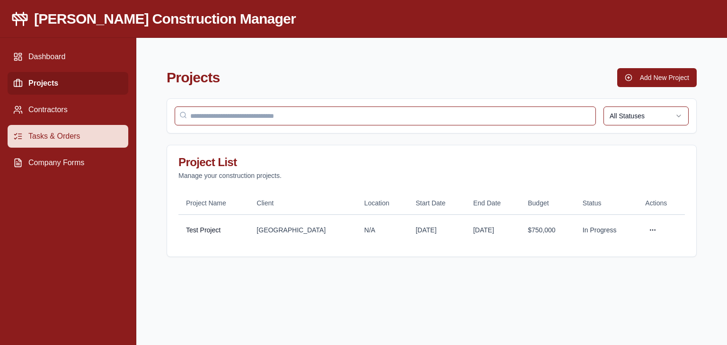
click at [68, 128] on link "Tasks & Orders" at bounding box center [68, 136] width 121 height 23
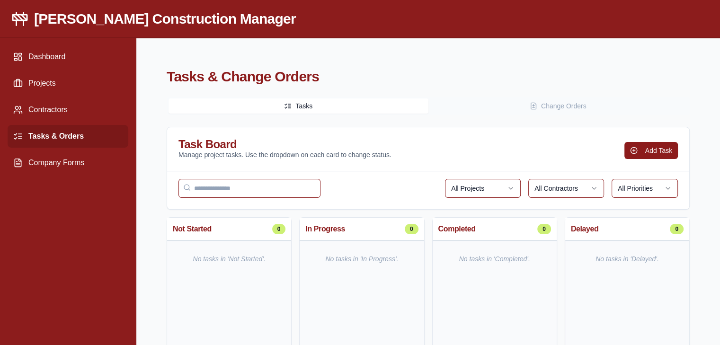
click at [558, 102] on button "Change Orders" at bounding box center [558, 105] width 260 height 15
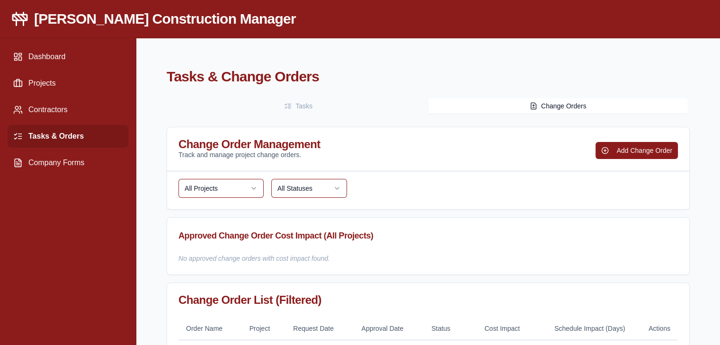
click at [331, 106] on button "Tasks" at bounding box center [299, 105] width 260 height 15
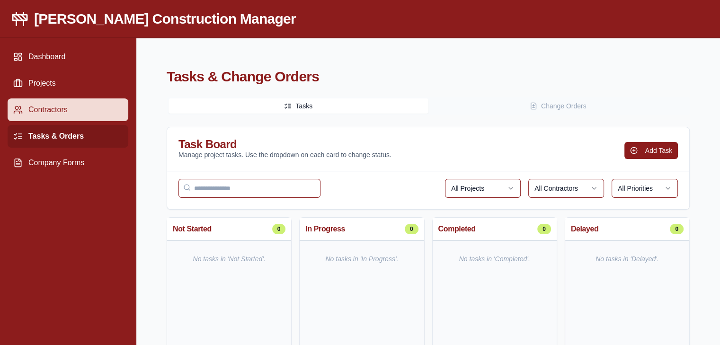
click at [73, 109] on link "Contractors" at bounding box center [68, 109] width 121 height 23
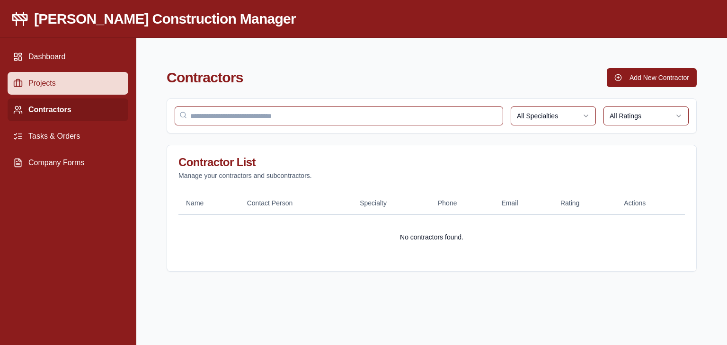
click at [106, 79] on link "Projects" at bounding box center [68, 83] width 121 height 23
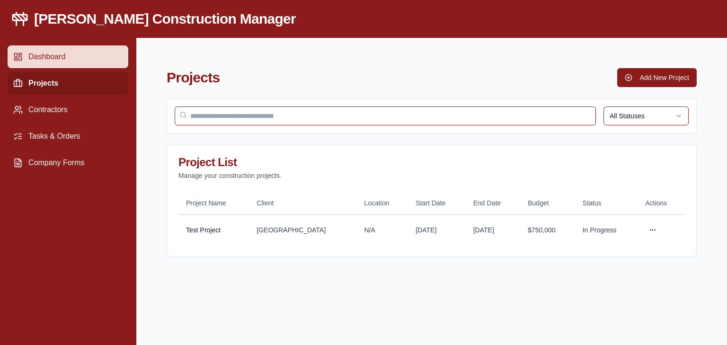
click at [96, 54] on link "Dashboard" at bounding box center [68, 56] width 121 height 23
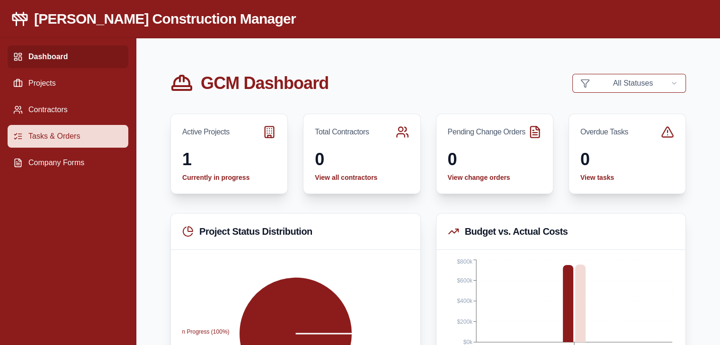
click at [70, 139] on link "Tasks & Orders" at bounding box center [68, 136] width 121 height 23
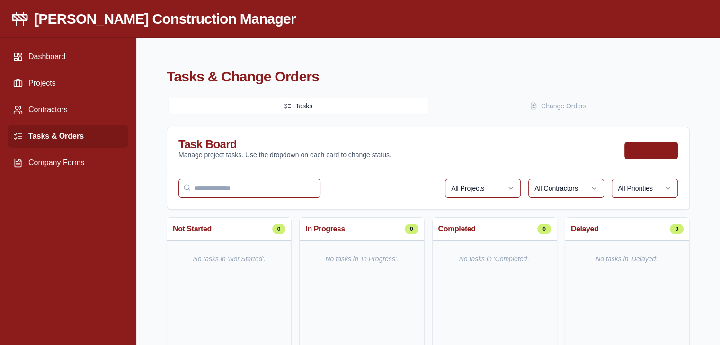
click at [646, 152] on button "Add Task" at bounding box center [650, 150] width 53 height 17
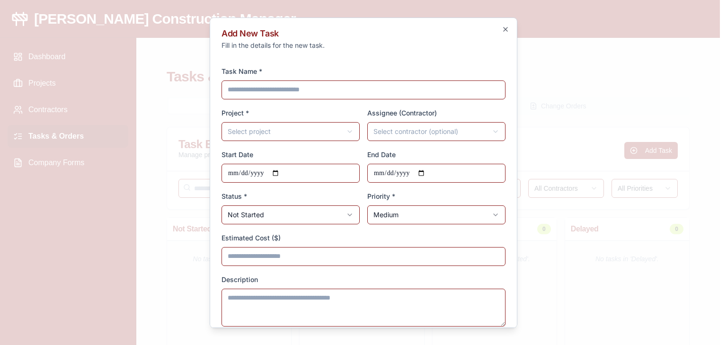
click at [334, 90] on input "Task Name *" at bounding box center [364, 89] width 284 height 19
type input "**********"
click at [343, 136] on body "**********" at bounding box center [360, 195] width 720 height 390
click at [403, 133] on body "**********" at bounding box center [360, 195] width 720 height 390
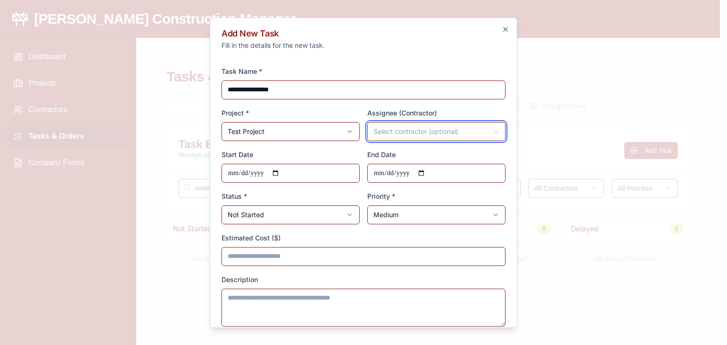
click at [403, 133] on body "**********" at bounding box center [360, 195] width 720 height 390
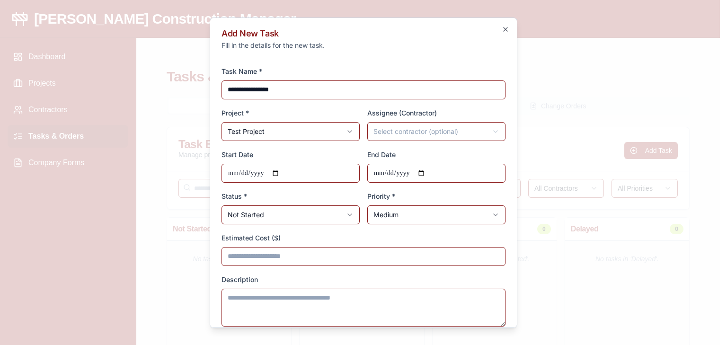
click at [293, 212] on body "**********" at bounding box center [360, 195] width 720 height 390
select select "**********"
click at [381, 222] on body "**********" at bounding box center [360, 195] width 720 height 390
click at [362, 256] on input "Estimated Cost ($)" at bounding box center [364, 256] width 284 height 19
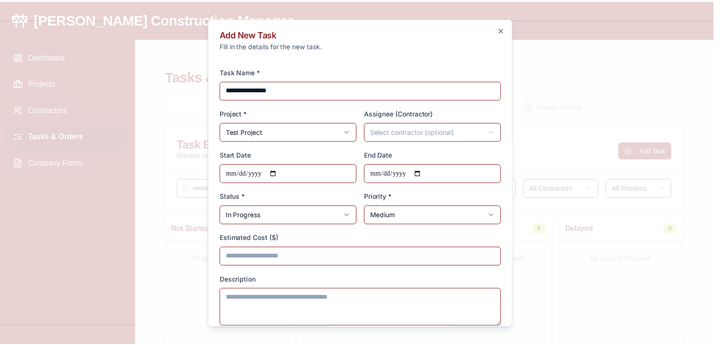
scroll to position [44, 0]
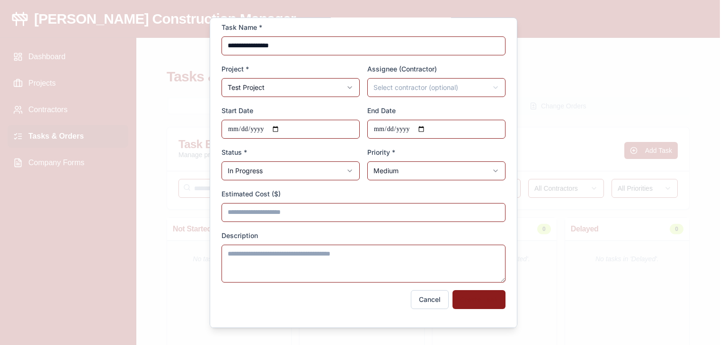
type input "******"
click at [460, 300] on button "Create Task" at bounding box center [479, 299] width 53 height 19
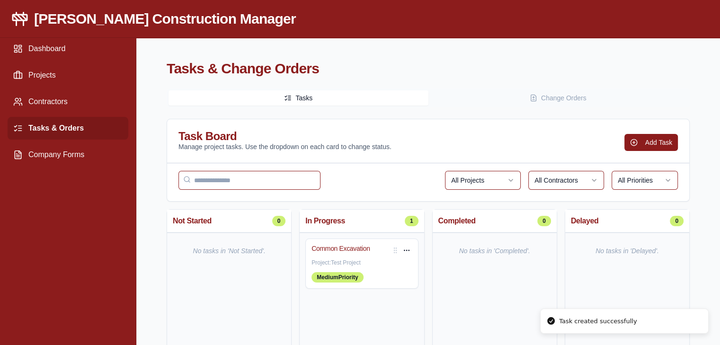
scroll to position [0, 0]
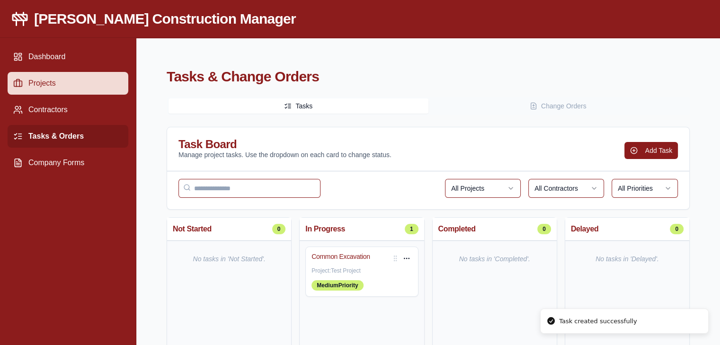
click at [28, 76] on link "Projects" at bounding box center [68, 83] width 121 height 23
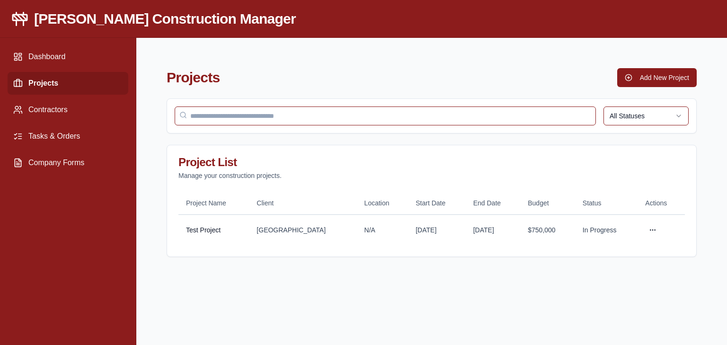
click at [92, 82] on link "Projects" at bounding box center [68, 83] width 121 height 23
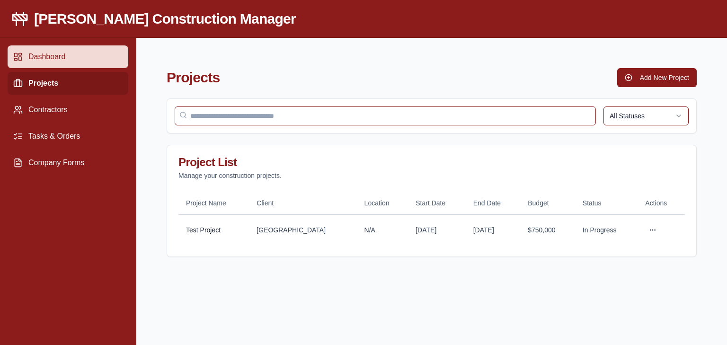
click at [79, 54] on link "Dashboard" at bounding box center [68, 56] width 121 height 23
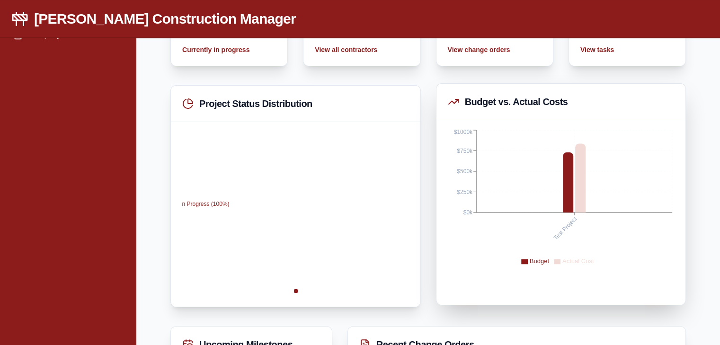
scroll to position [142, 0]
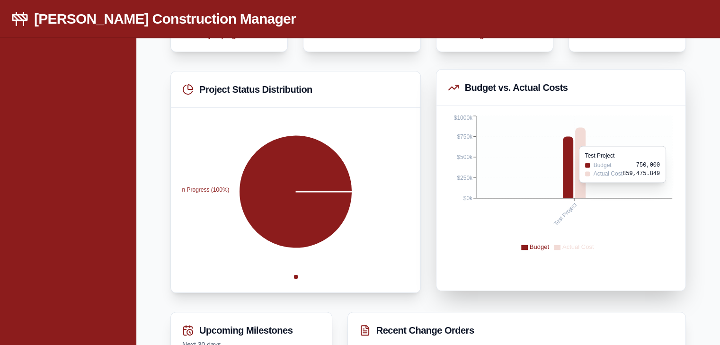
click at [578, 187] on icon at bounding box center [580, 162] width 10 height 71
click at [565, 227] on icon "Test Project $0k $250k $500k $750k $1000k" at bounding box center [561, 197] width 227 height 166
click at [484, 84] on div "Budget vs. Actual Costs" at bounding box center [561, 87] width 227 height 13
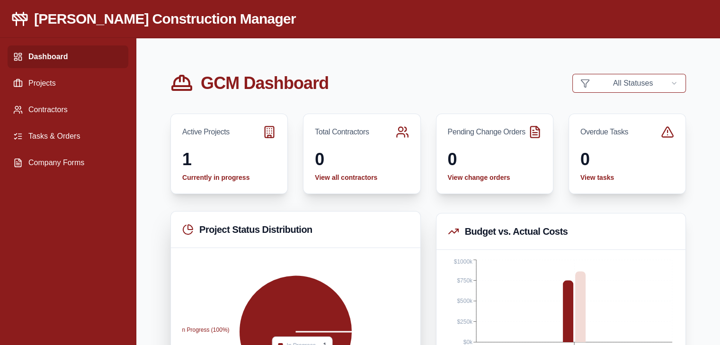
scroll to position [47, 0]
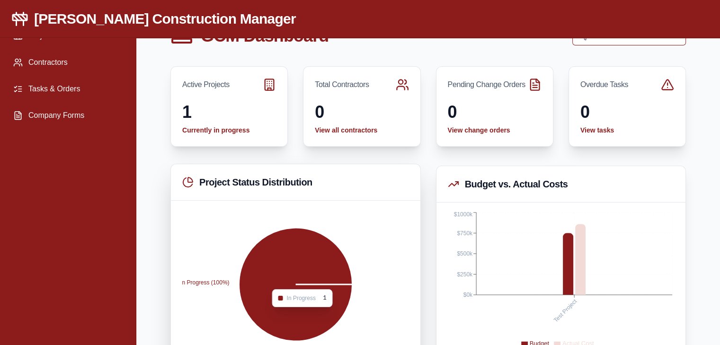
click at [267, 279] on icon at bounding box center [296, 285] width 114 height 114
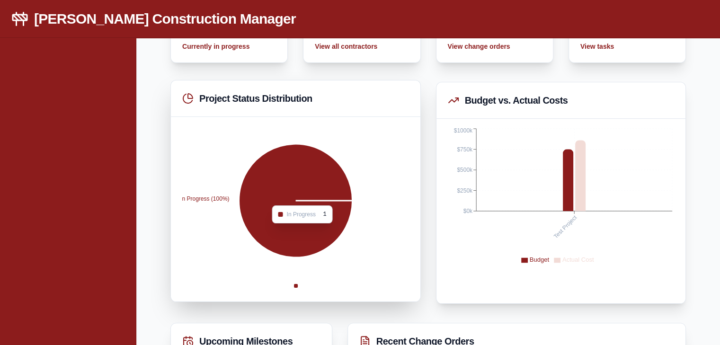
scroll to position [142, 0]
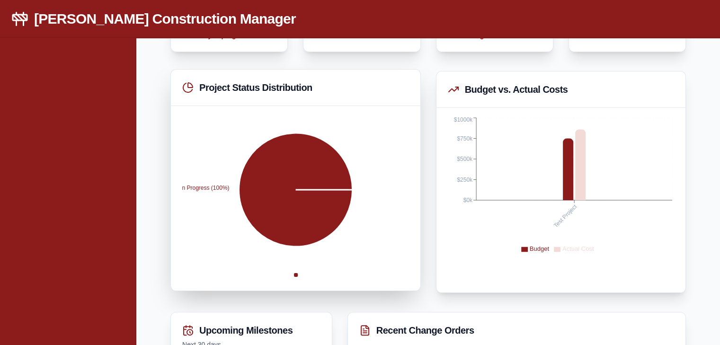
click at [240, 82] on div "Project Status Distribution" at bounding box center [295, 87] width 227 height 13
click at [184, 85] on icon at bounding box center [187, 87] width 11 height 11
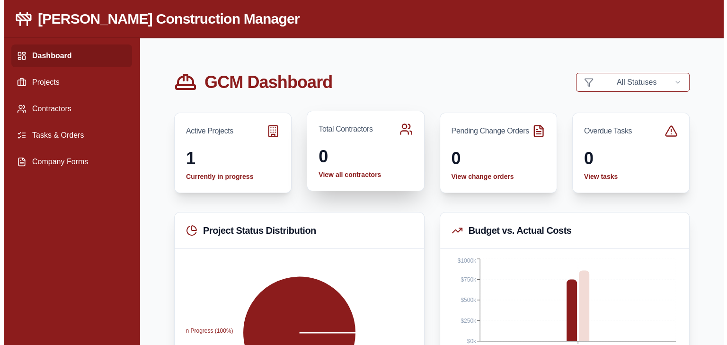
scroll to position [0, 0]
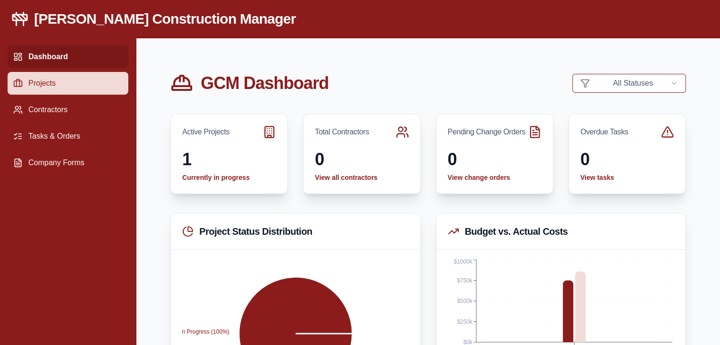
click at [49, 82] on link "Projects" at bounding box center [68, 83] width 121 height 23
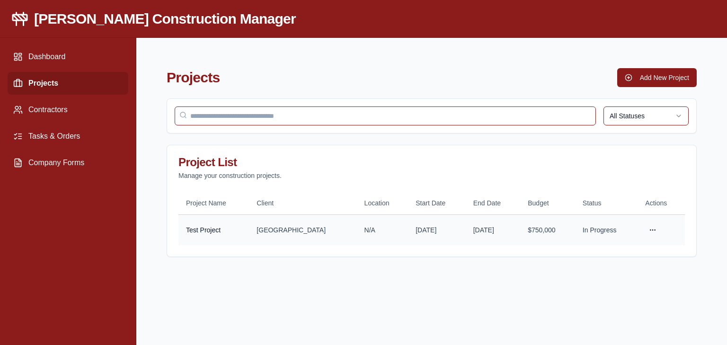
click at [658, 226] on html "Gladen Construction Manager Dashboard Projects Contractors Tasks & Orders Compa…" at bounding box center [363, 172] width 727 height 345
click at [624, 262] on div "View Details" at bounding box center [629, 264] width 56 height 15
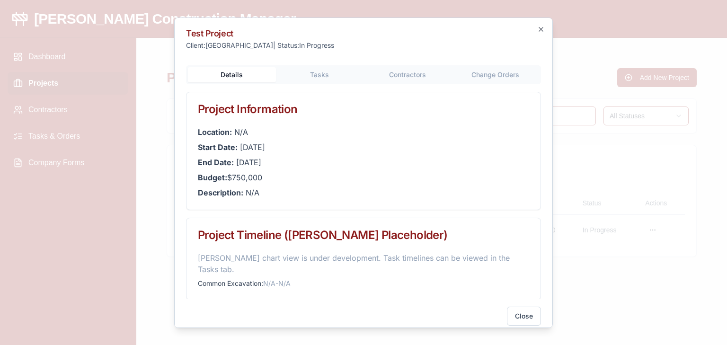
click at [308, 76] on div "Test Project Client: Itasca County | Status: In Progress Details Tasks Contract…" at bounding box center [363, 172] width 379 height 311
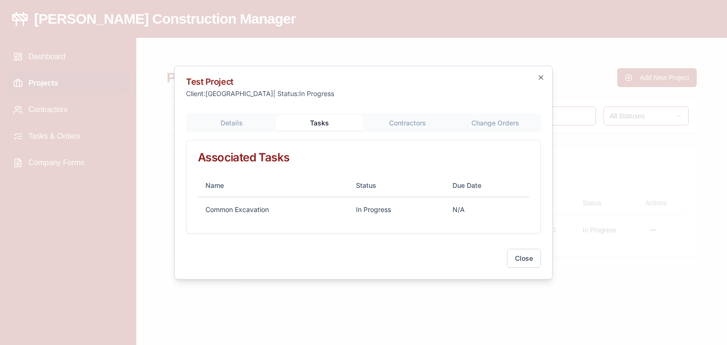
click at [228, 122] on div "Details Tasks Contractors Change Orders Associated Tasks Name Status Due Date C…" at bounding box center [363, 173] width 355 height 121
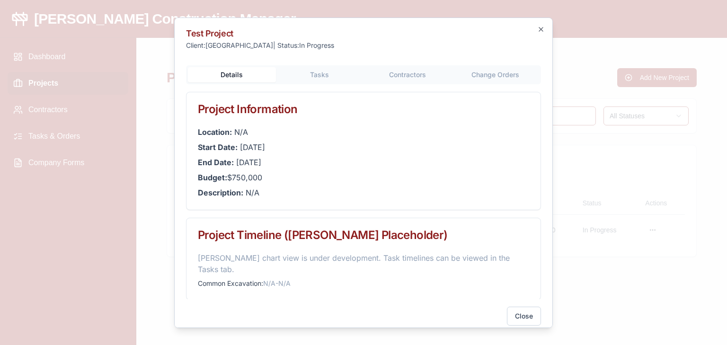
click at [394, 74] on body "Gladen Construction Manager Dashboard Projects Contractors Tasks & Orders Compa…" at bounding box center [363, 172] width 727 height 345
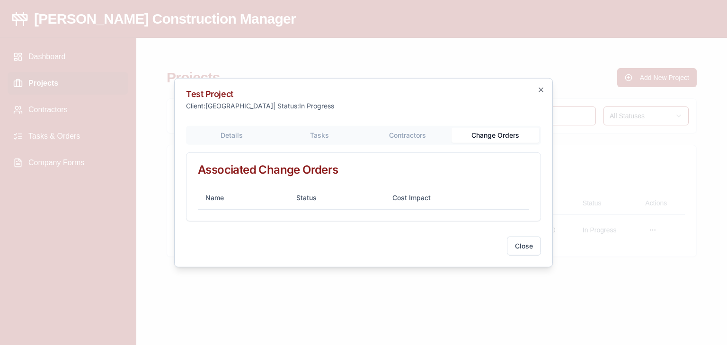
click at [478, 139] on button "Change Orders" at bounding box center [496, 134] width 88 height 15
click at [402, 133] on button "Contractors" at bounding box center [408, 134] width 88 height 15
click at [477, 134] on button "Change Orders" at bounding box center [496, 134] width 88 height 15
click at [413, 131] on button "Contractors" at bounding box center [408, 134] width 88 height 15
click at [330, 135] on div "Details Tasks Contractors Change Orders Associated Contractors Name Specialty C…" at bounding box center [363, 173] width 355 height 96
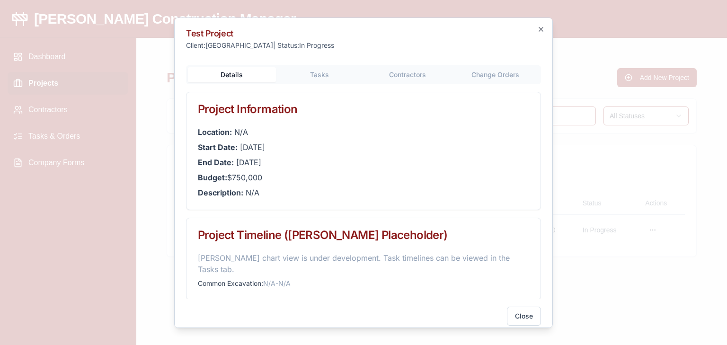
click at [241, 127] on div "Details Tasks Contractors Change Orders Project Information Location: N/A Start…" at bounding box center [363, 182] width 355 height 235
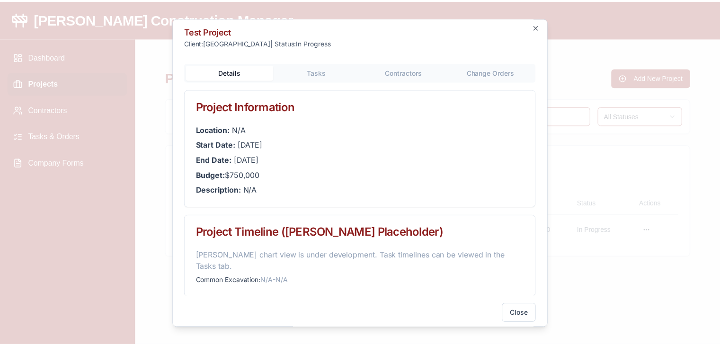
scroll to position [6, 0]
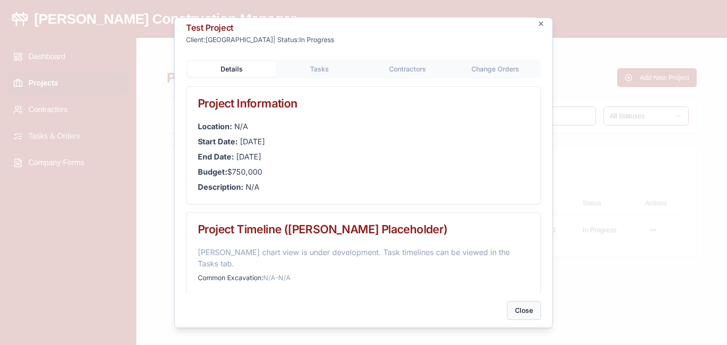
click at [510, 307] on button "Close" at bounding box center [524, 310] width 34 height 19
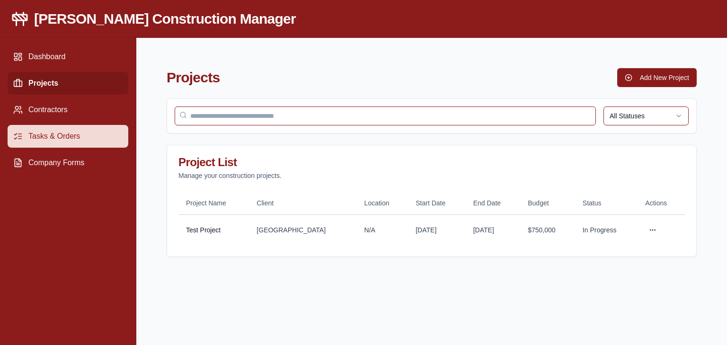
click at [55, 136] on link "Tasks & Orders" at bounding box center [68, 136] width 121 height 23
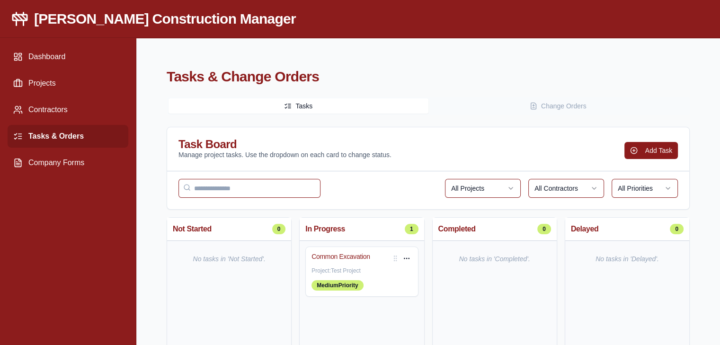
click at [560, 107] on button "Change Orders" at bounding box center [558, 105] width 260 height 15
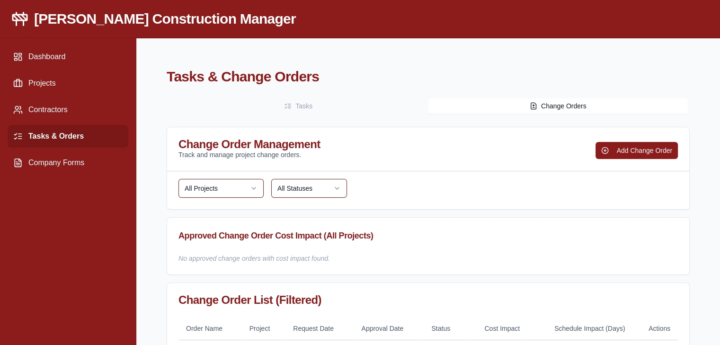
click at [382, 111] on button "Tasks" at bounding box center [299, 105] width 260 height 15
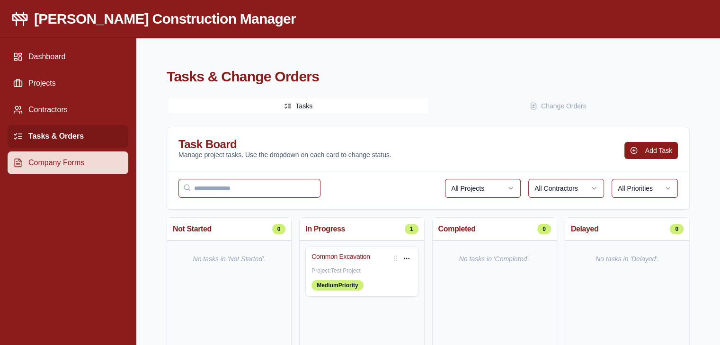
click at [62, 156] on link "Company Forms" at bounding box center [68, 162] width 121 height 23
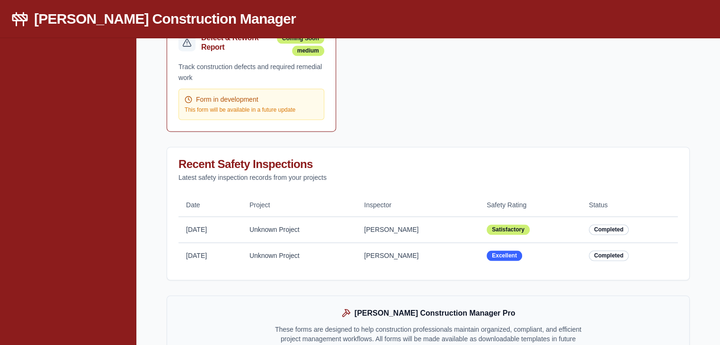
scroll to position [1503, 0]
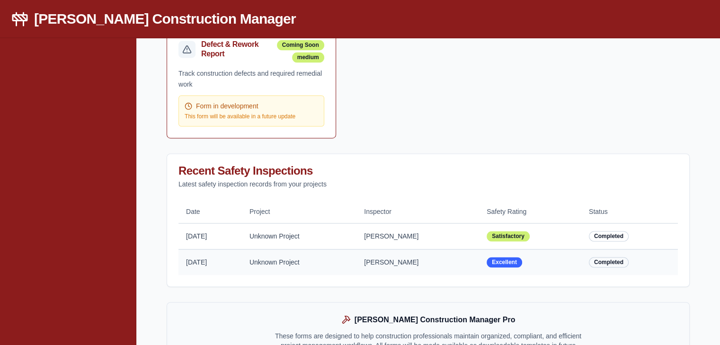
click at [614, 257] on div "Completed" at bounding box center [609, 262] width 40 height 10
click at [616, 231] on div "Completed" at bounding box center [609, 236] width 40 height 10
click at [549, 223] on td "Satisfactory" at bounding box center [530, 236] width 102 height 26
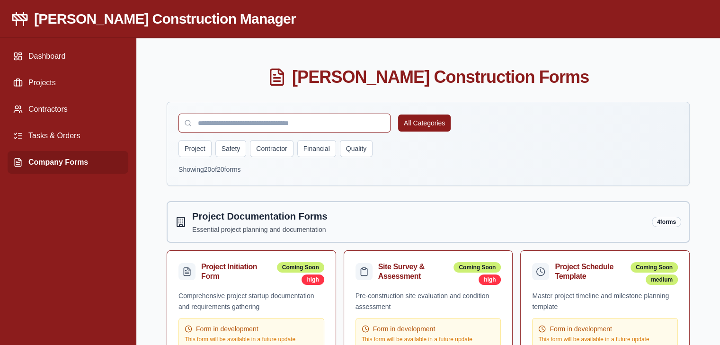
scroll to position [0, 0]
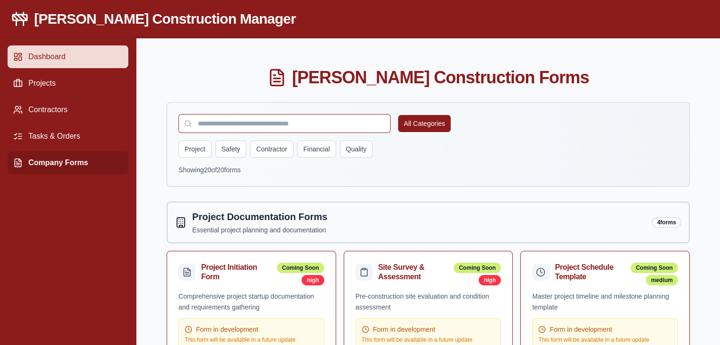
click at [87, 60] on link "Dashboard" at bounding box center [68, 56] width 121 height 23
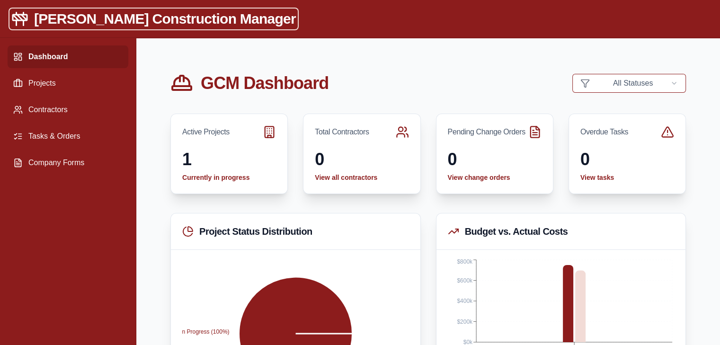
click at [120, 18] on h1 "[PERSON_NAME] Construction Manager" at bounding box center [165, 18] width 262 height 17
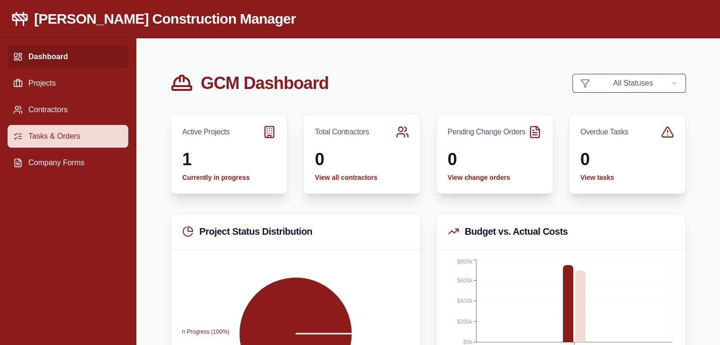
click at [63, 134] on link "Tasks & Orders" at bounding box center [68, 136] width 121 height 23
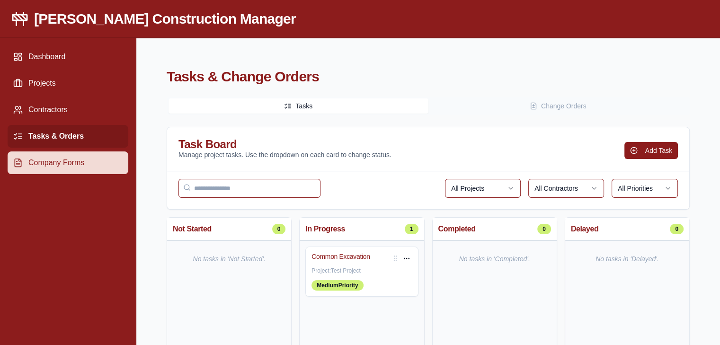
click at [81, 164] on link "Company Forms" at bounding box center [68, 162] width 121 height 23
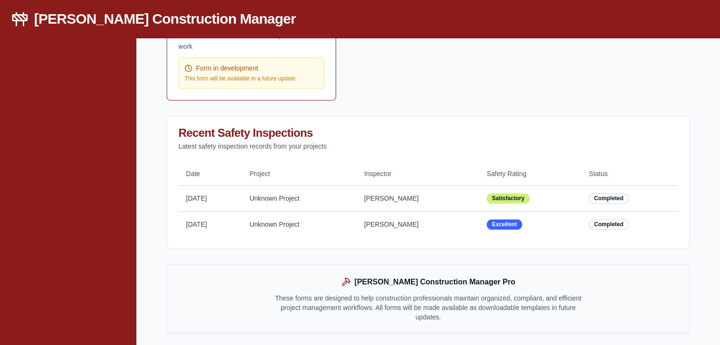
scroll to position [1550, 0]
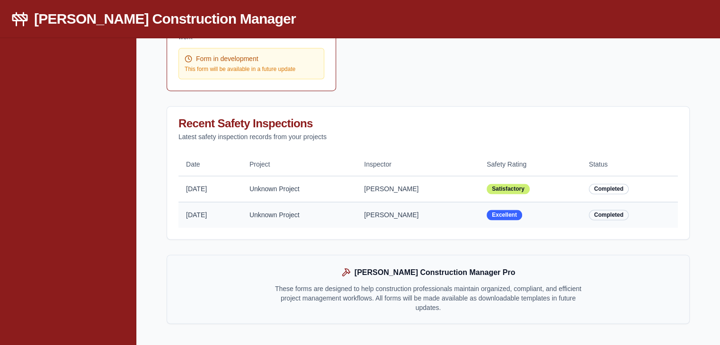
click at [414, 208] on td "[PERSON_NAME]" at bounding box center [417, 215] width 123 height 26
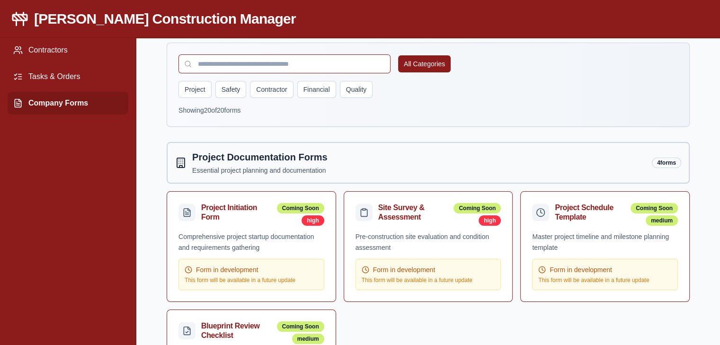
scroll to position [0, 0]
